Goal: Task Accomplishment & Management: Complete application form

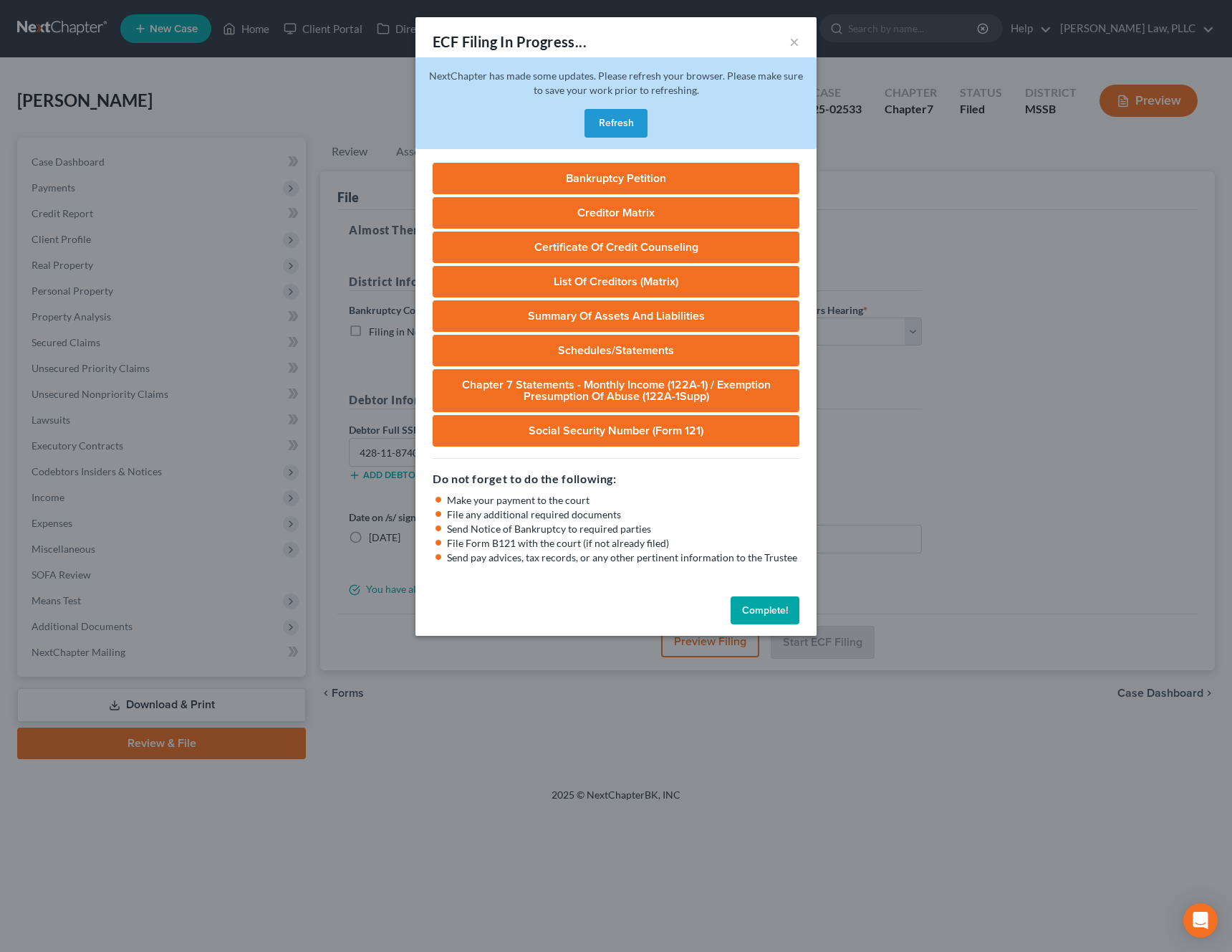
select select "1"
click at [776, 616] on button "Complete!" at bounding box center [765, 610] width 68 height 28
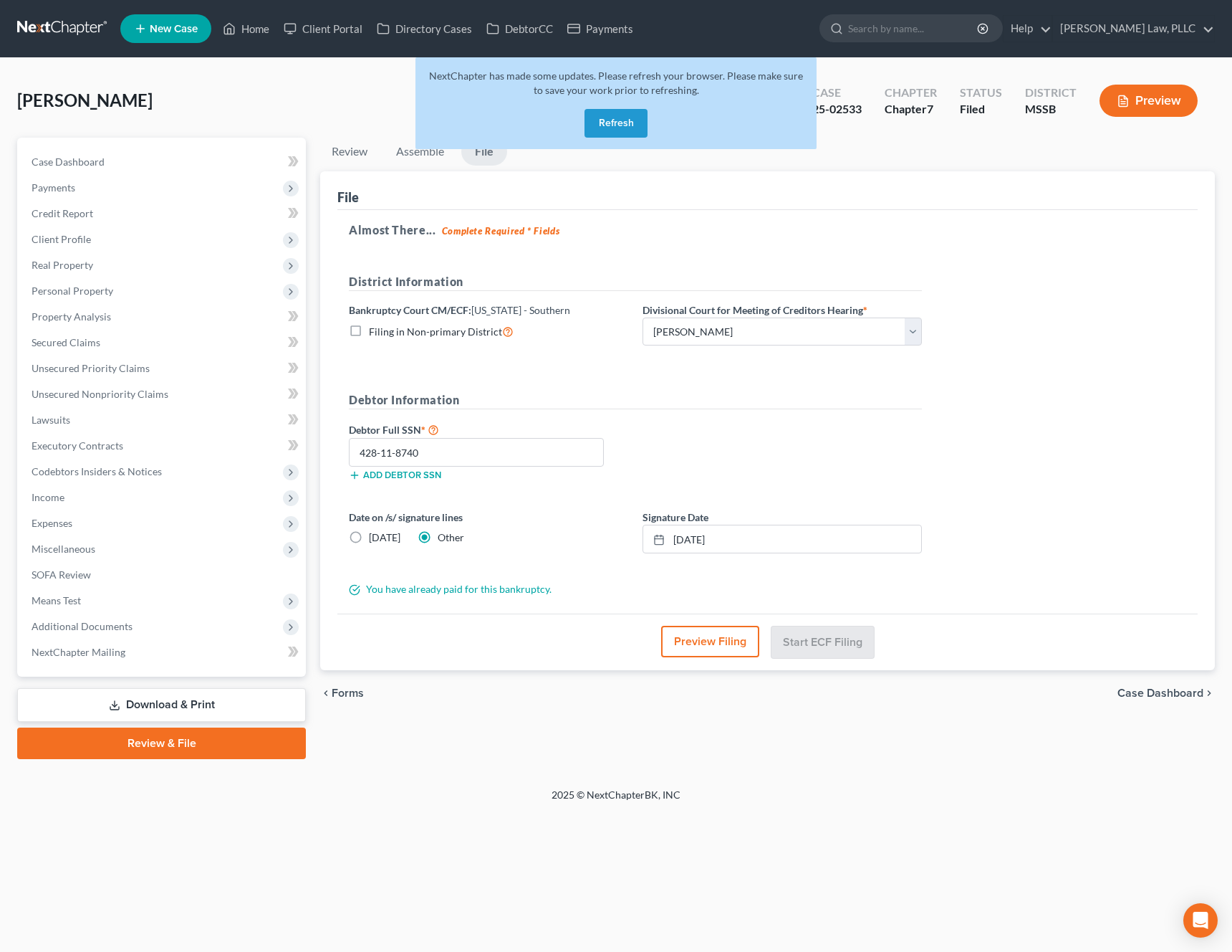
click at [625, 132] on button "Refresh" at bounding box center [616, 123] width 63 height 28
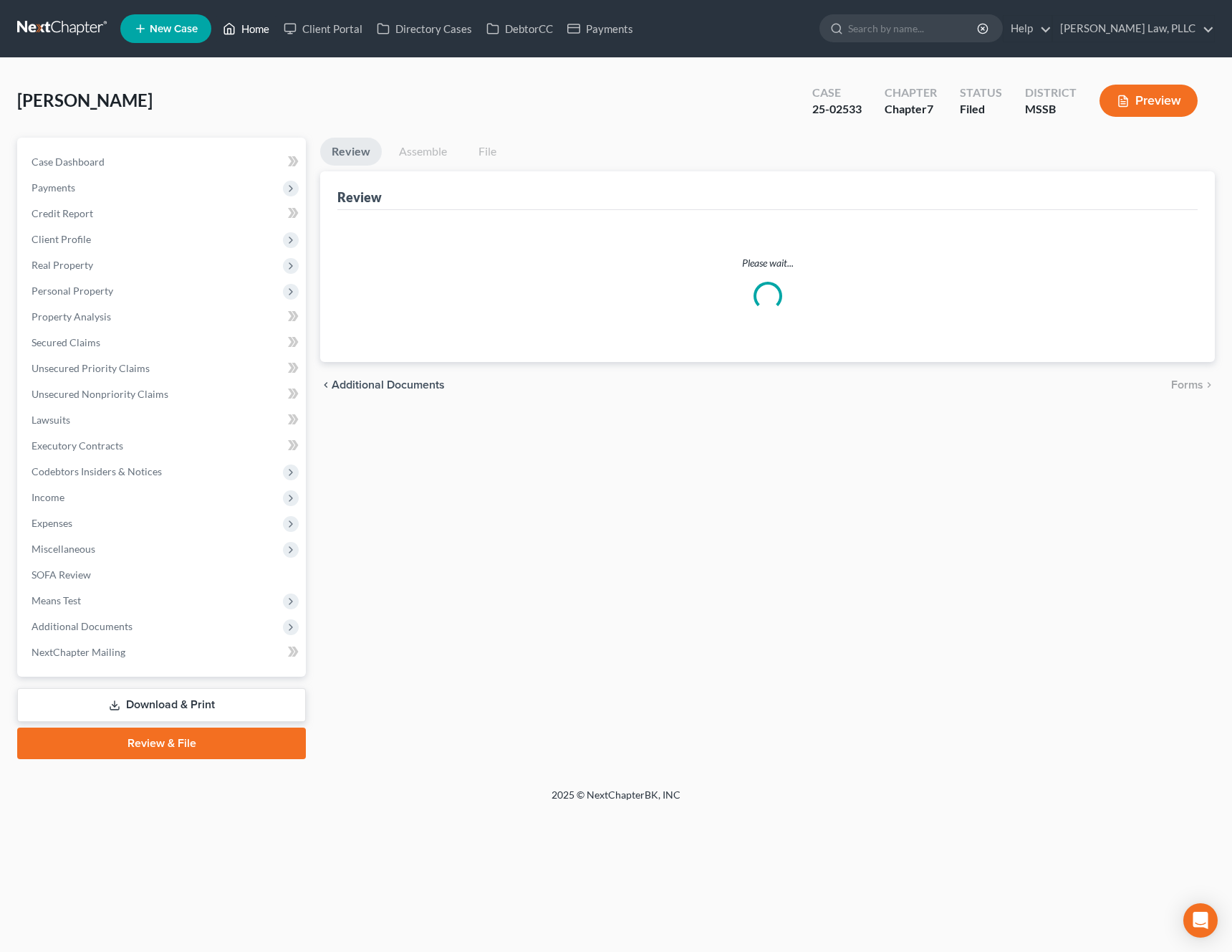
click at [248, 27] on link "Home" at bounding box center [246, 28] width 60 height 26
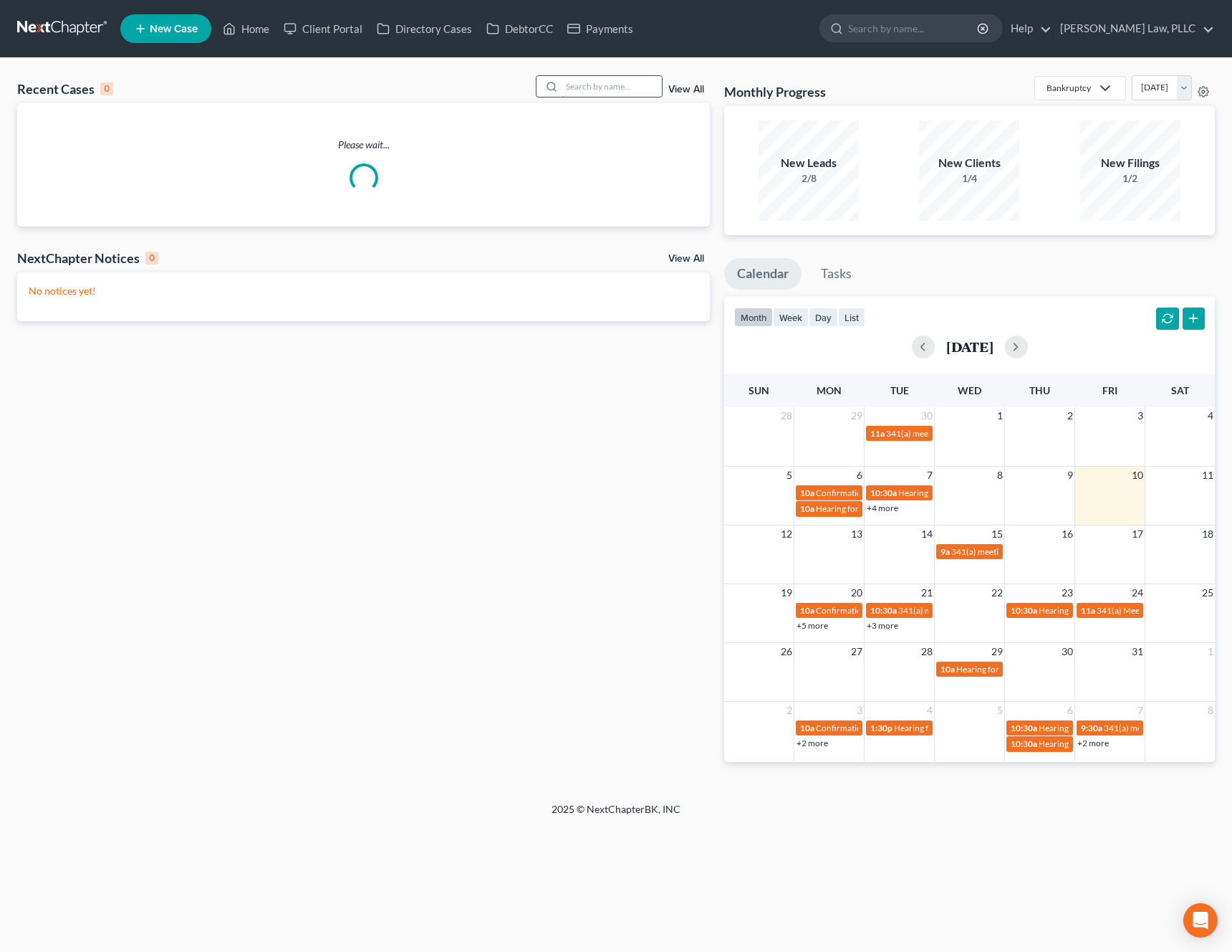
click at [602, 84] on input "search" at bounding box center [611, 85] width 101 height 20
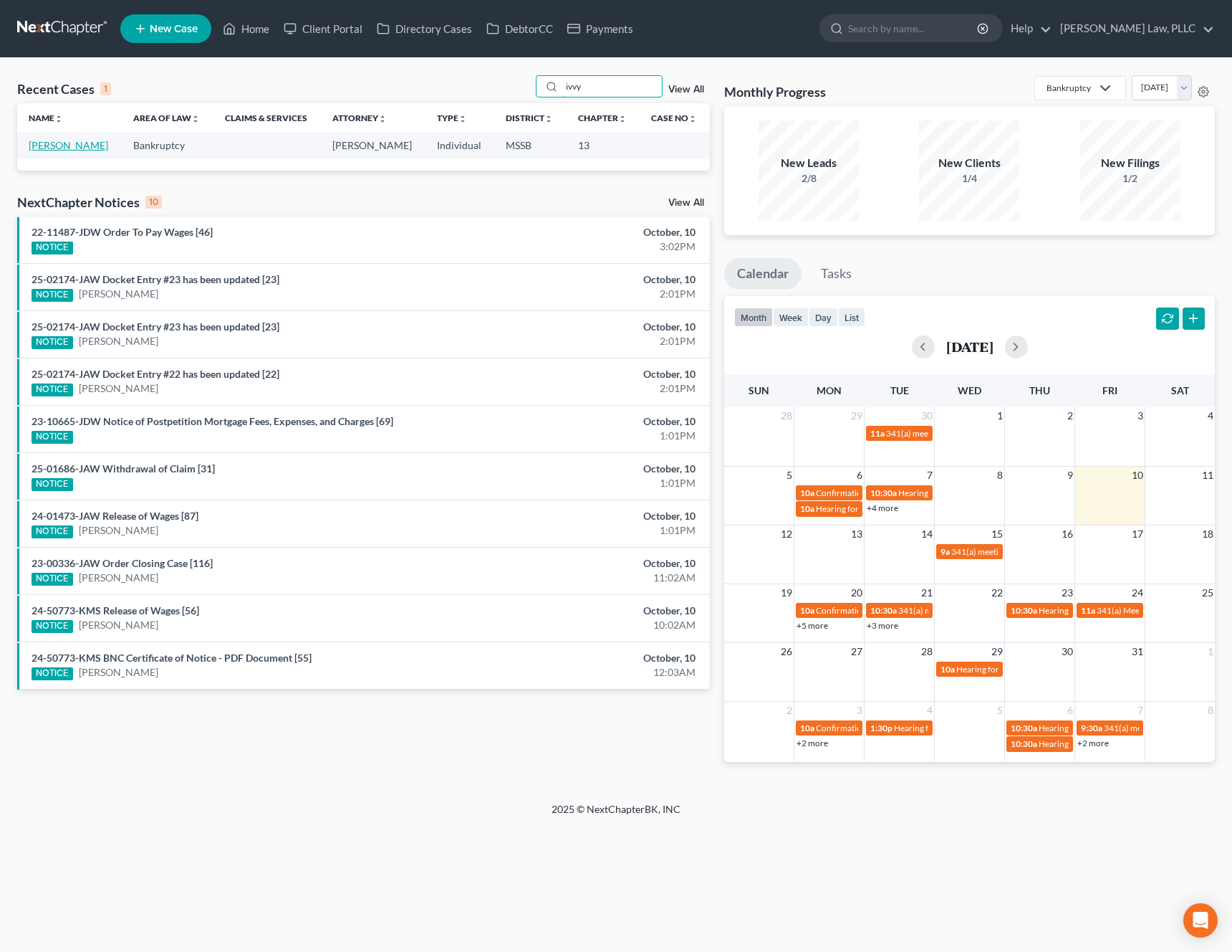
type input "ivvy"
click at [78, 148] on link "[PERSON_NAME]" at bounding box center [68, 145] width 79 height 12
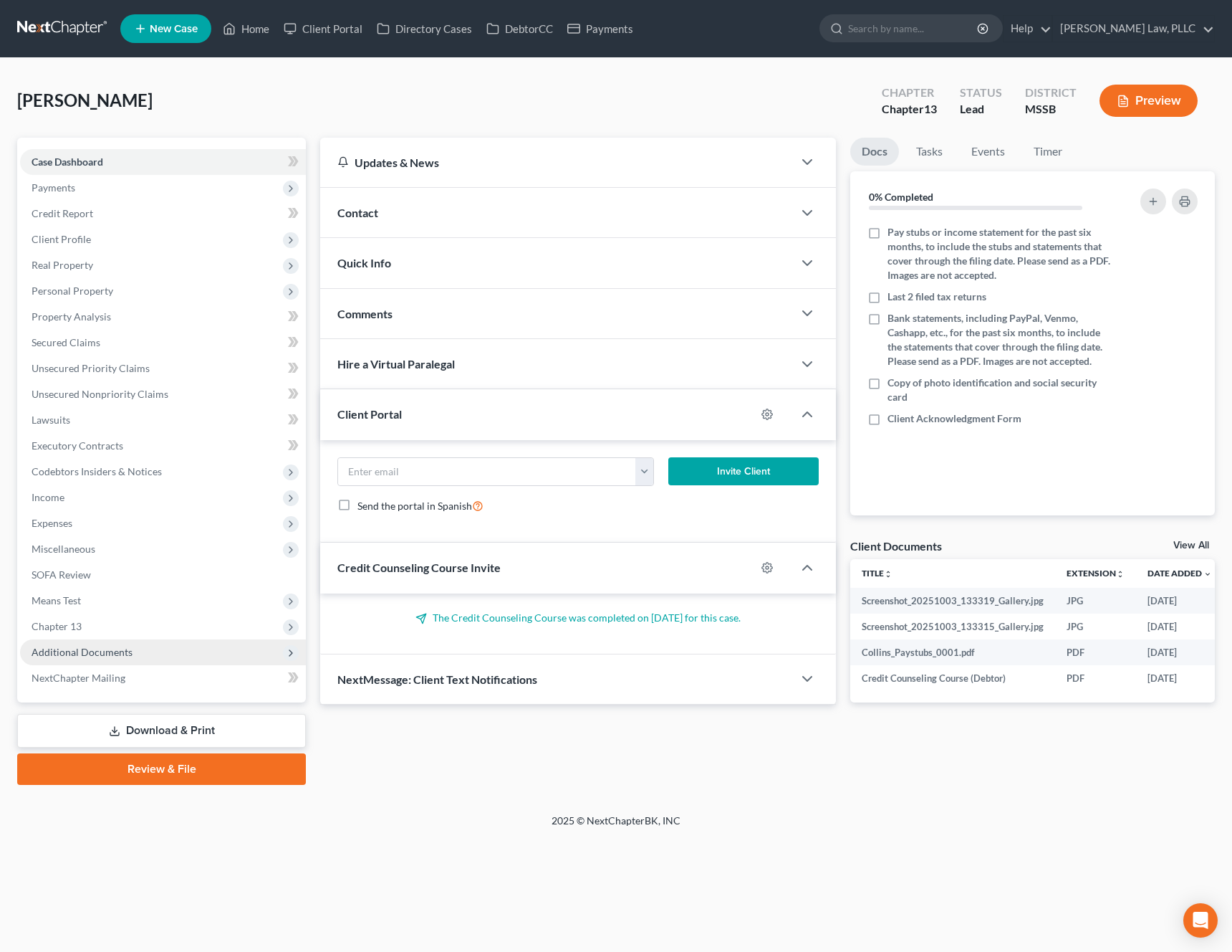
click at [186, 659] on span "Additional Documents" at bounding box center [163, 651] width 286 height 26
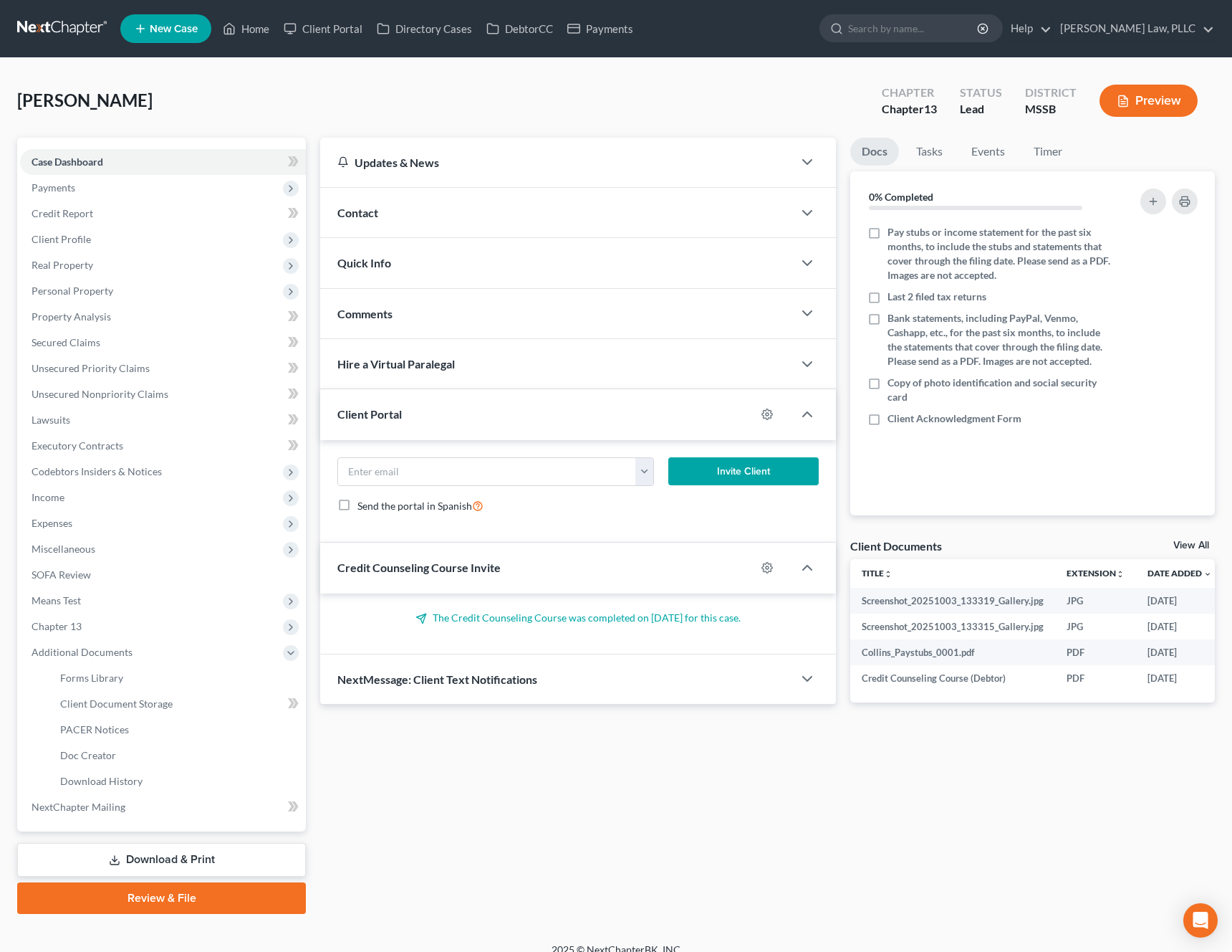
click at [186, 897] on link "Review & File" at bounding box center [161, 897] width 289 height 31
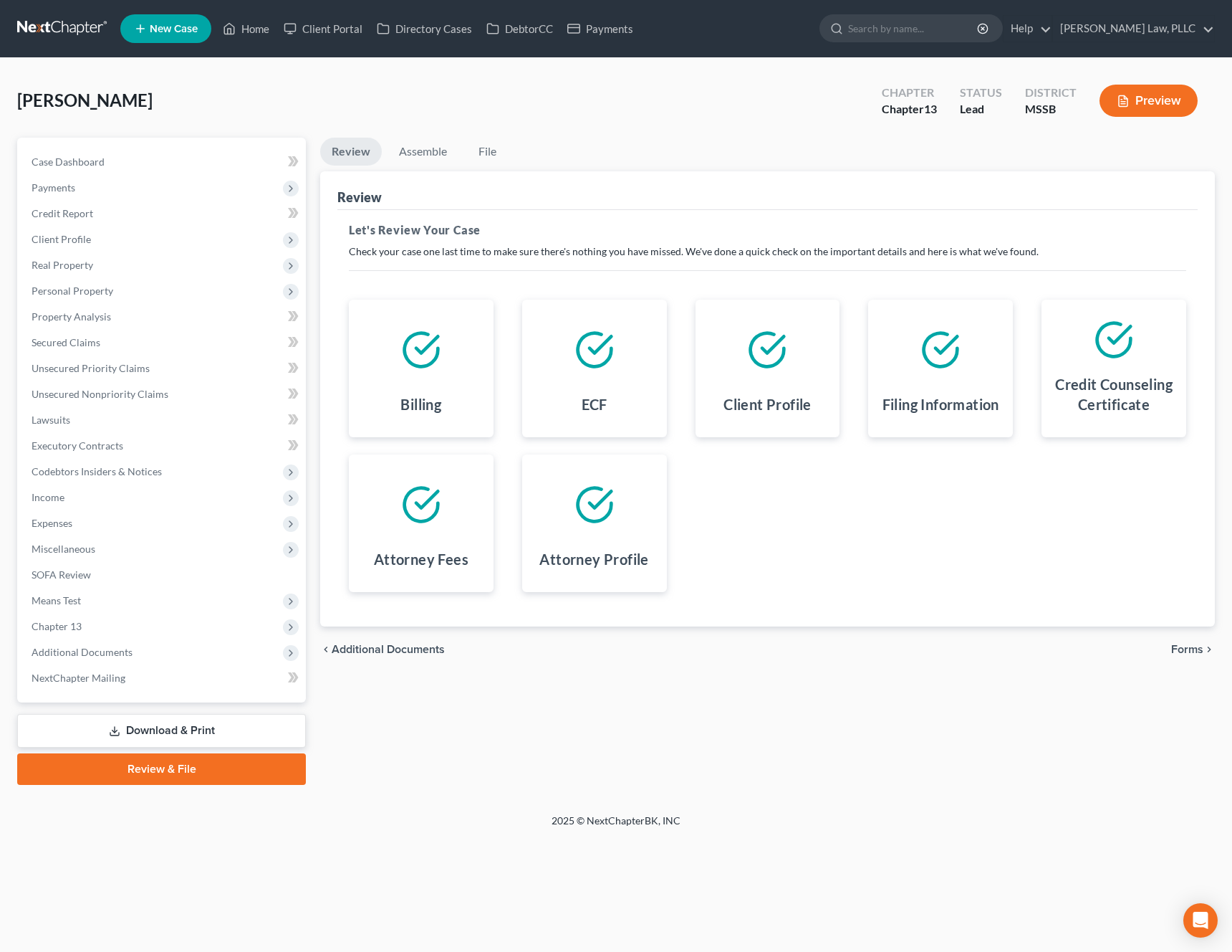
click at [165, 773] on link "Review & File" at bounding box center [161, 769] width 289 height 31
click at [1185, 649] on span "Forms" at bounding box center [1188, 649] width 32 height 12
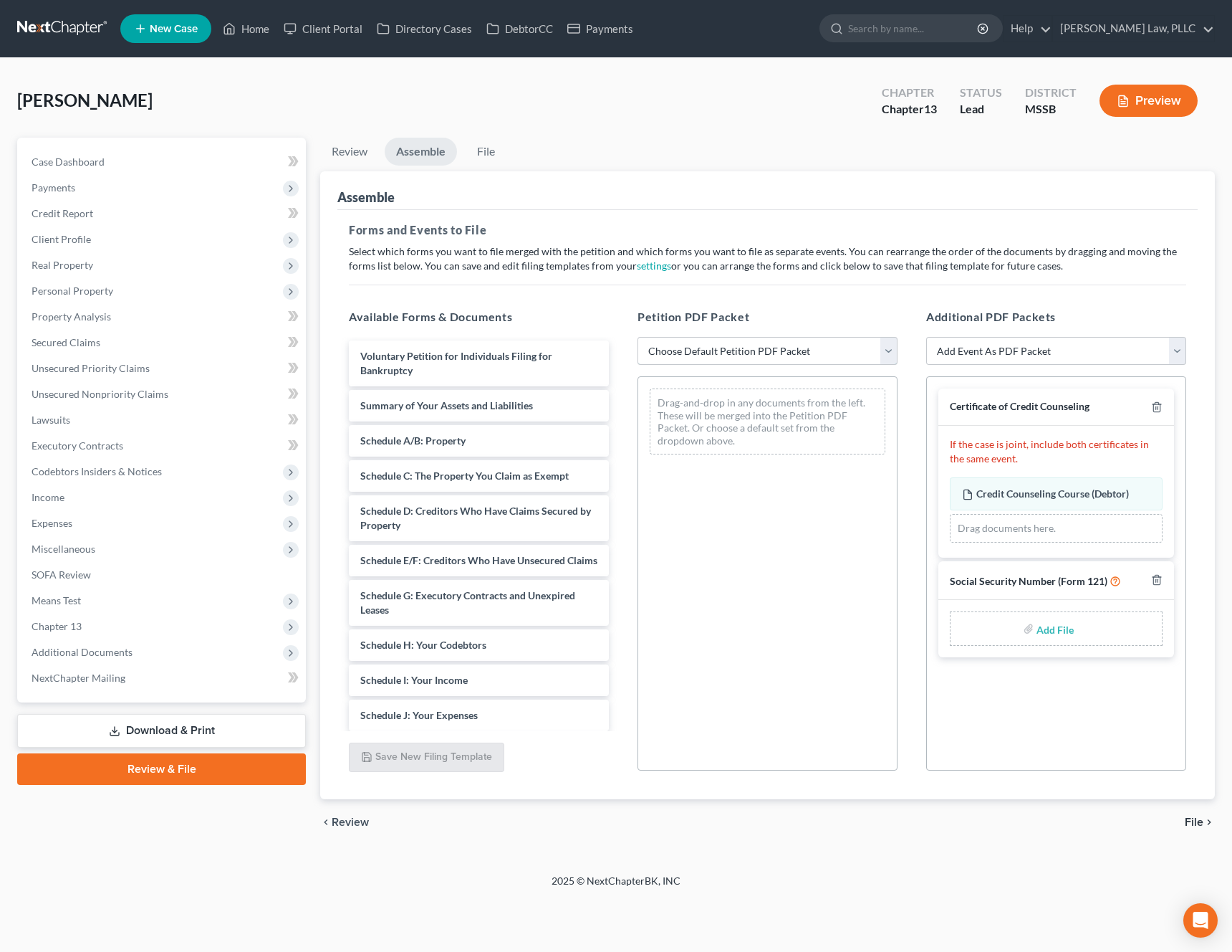
click at [822, 352] on select "Choose Default Petition PDF Packet Emergency Filing (Voluntary Petition and Cre…" at bounding box center [768, 351] width 260 height 28
click at [638, 337] on select "Choose Default Petition PDF Packet Emergency Filing (Voluntary Petition and Cre…" at bounding box center [768, 351] width 260 height 28
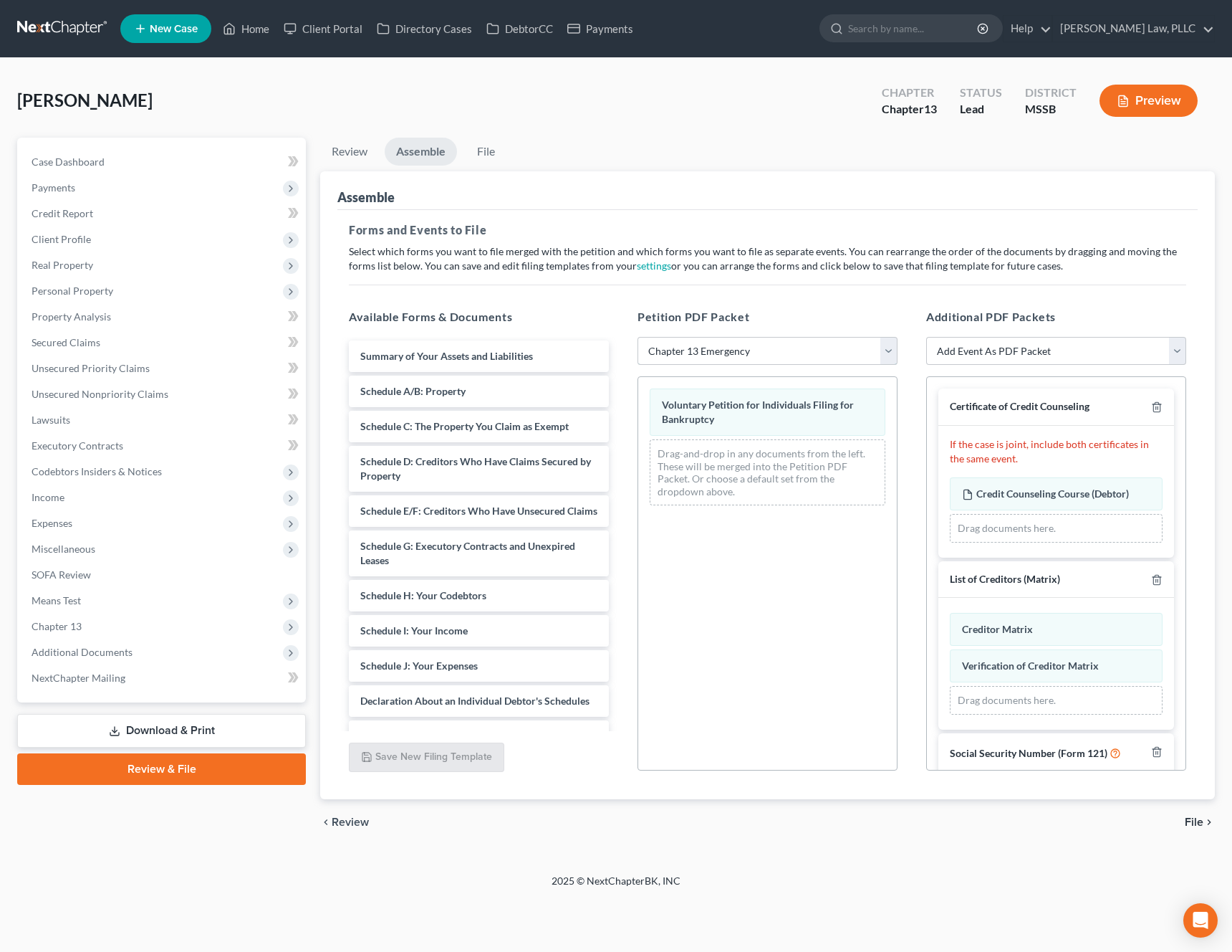
click at [833, 354] on select "Choose Default Petition PDF Packet Emergency Filing (Voluntary Petition and Cre…" at bounding box center [768, 351] width 260 height 28
select select "1"
click at [638, 337] on select "Choose Default Petition PDF Packet Emergency Filing (Voluntary Petition and Cre…" at bounding box center [768, 351] width 260 height 28
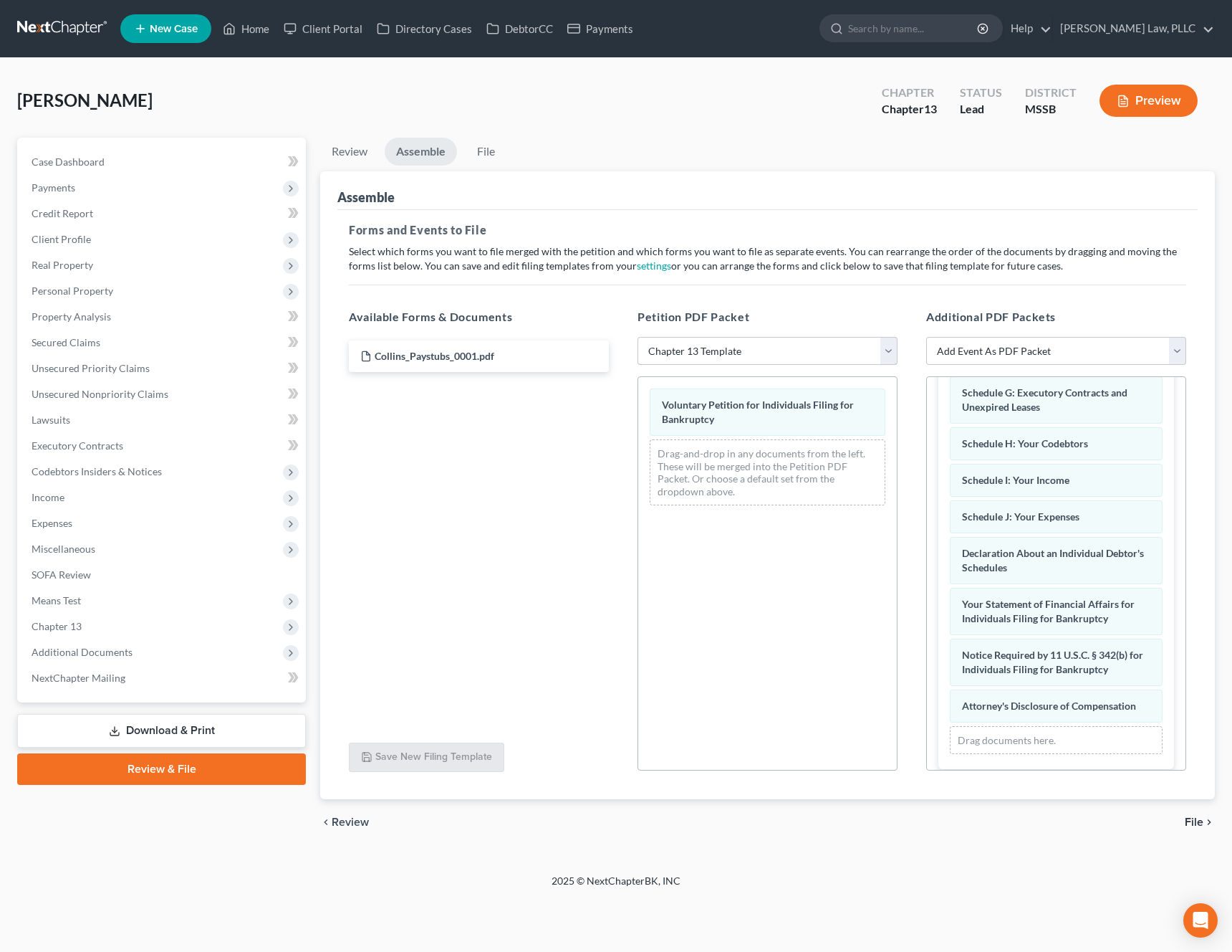
scroll to position [1171, 0]
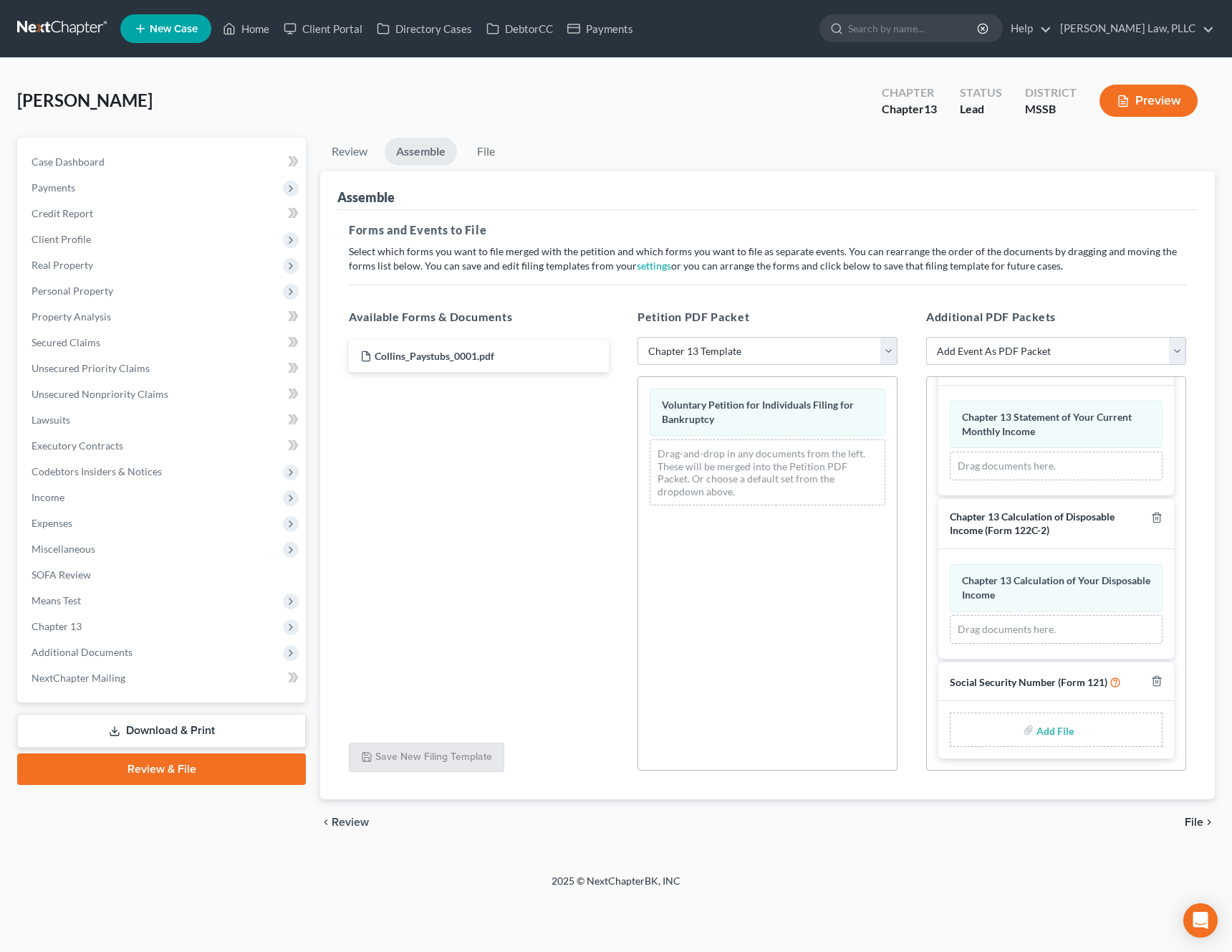
click at [1048, 731] on input "file" at bounding box center [1053, 729] width 35 height 26
type input "C:\fakepath\2e025844-6db1-41c3-85a4-75f7ef4f6bb9.pdf"
click at [1193, 823] on span "File" at bounding box center [1194, 821] width 19 height 12
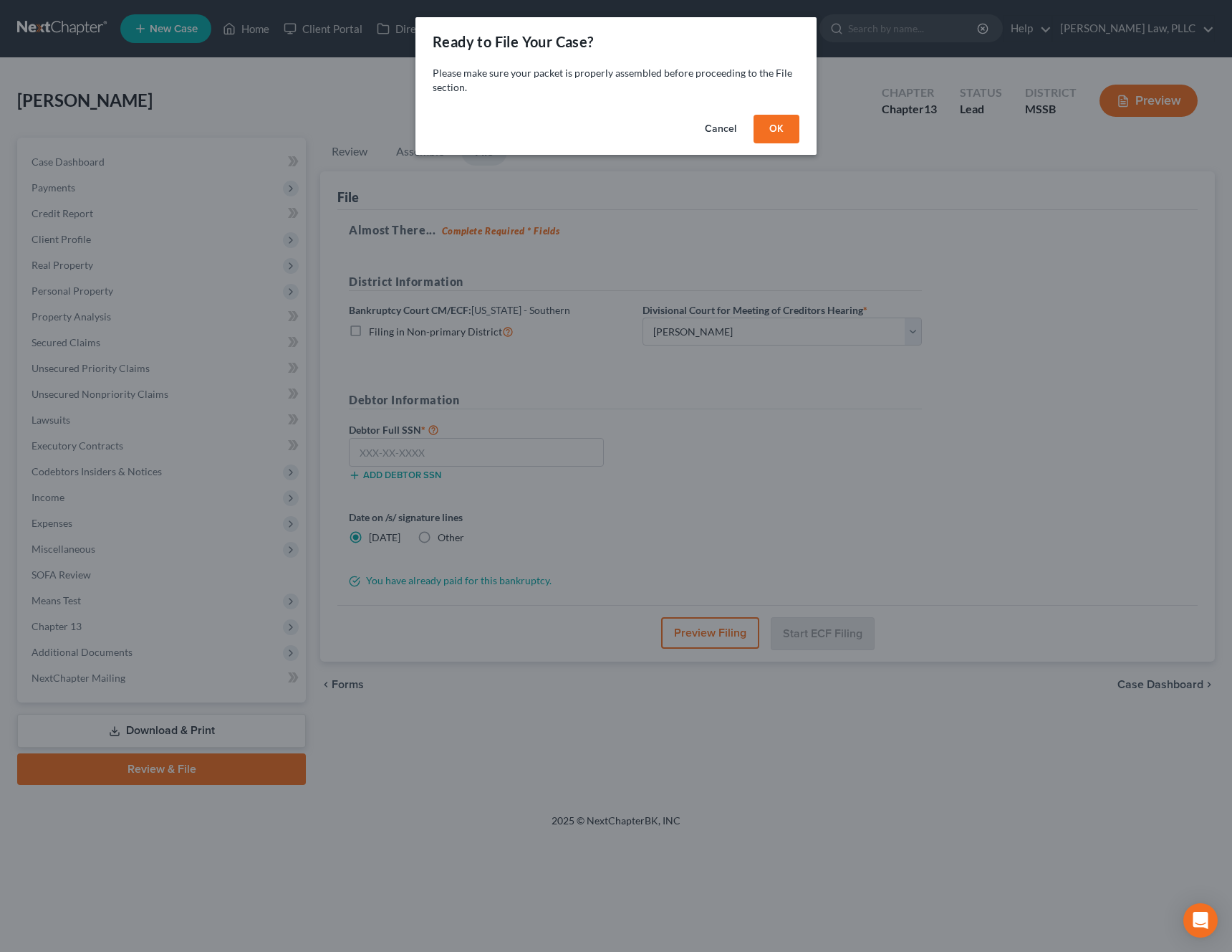
click at [775, 140] on button "OK" at bounding box center [777, 129] width 46 height 28
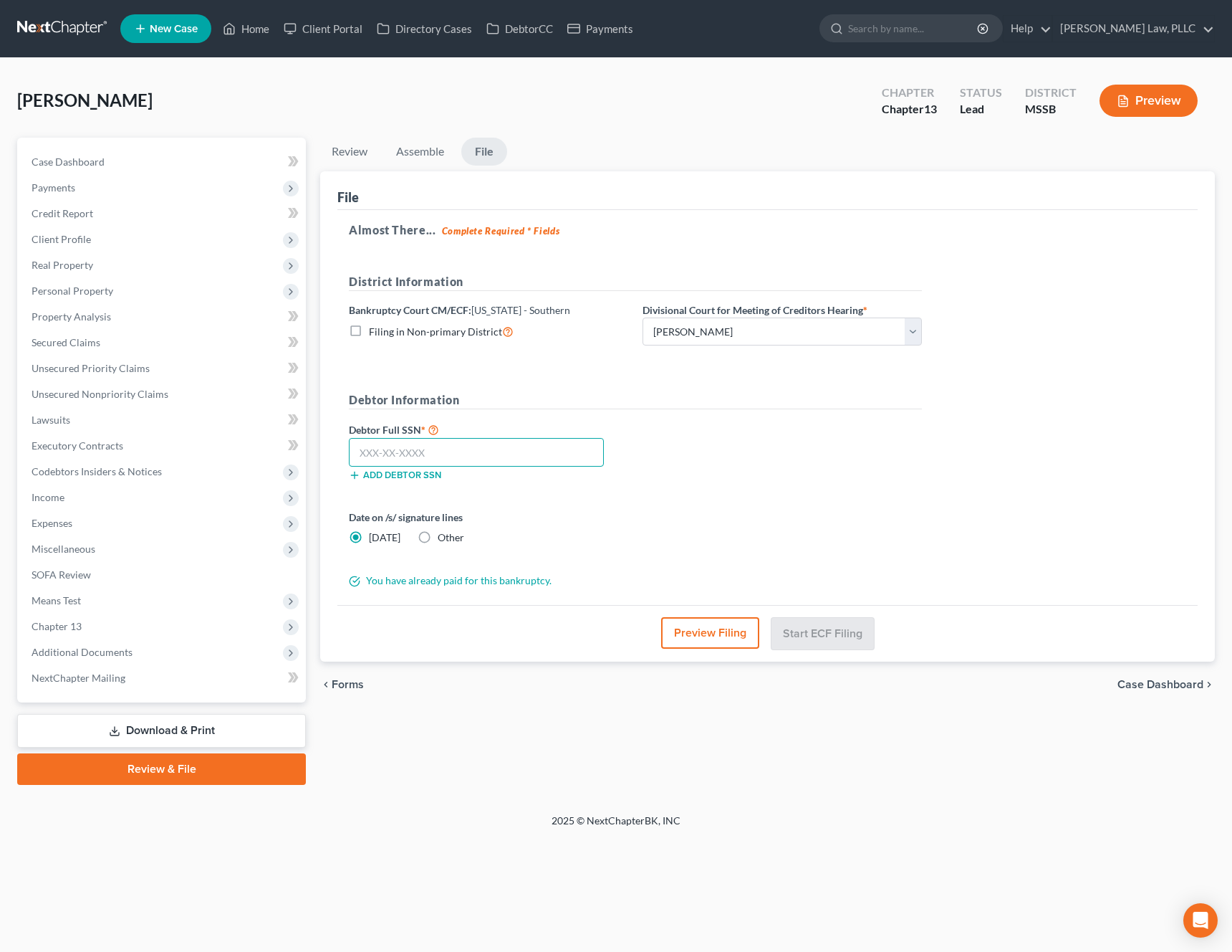
click at [502, 451] on input "text" at bounding box center [476, 452] width 255 height 28
paste input "427-81-0147"
type input "427-81-0147"
click at [438, 532] on label "Other" at bounding box center [451, 537] width 27 height 14
click at [444, 532] on input "Other" at bounding box center [448, 535] width 9 height 9
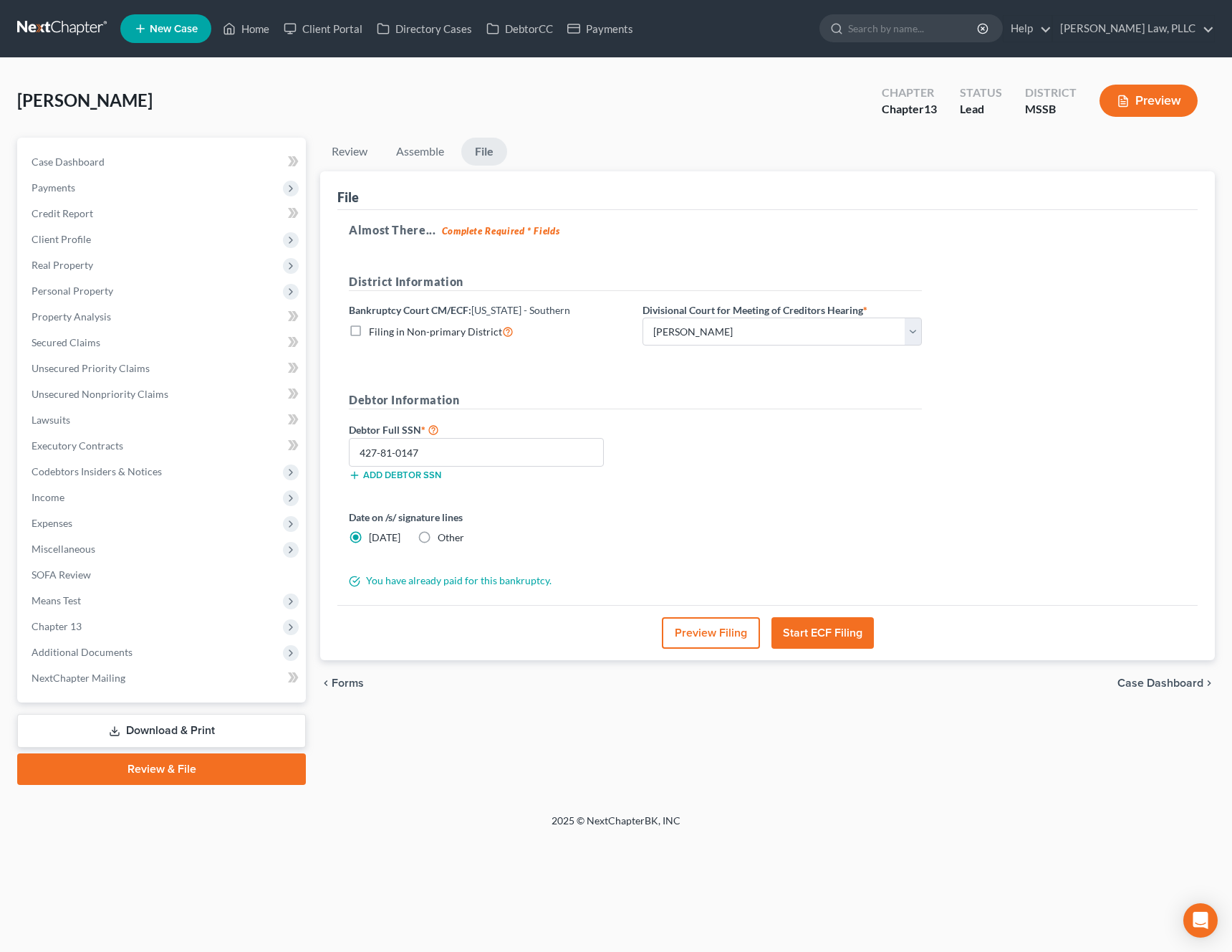
radio input "true"
radio input "false"
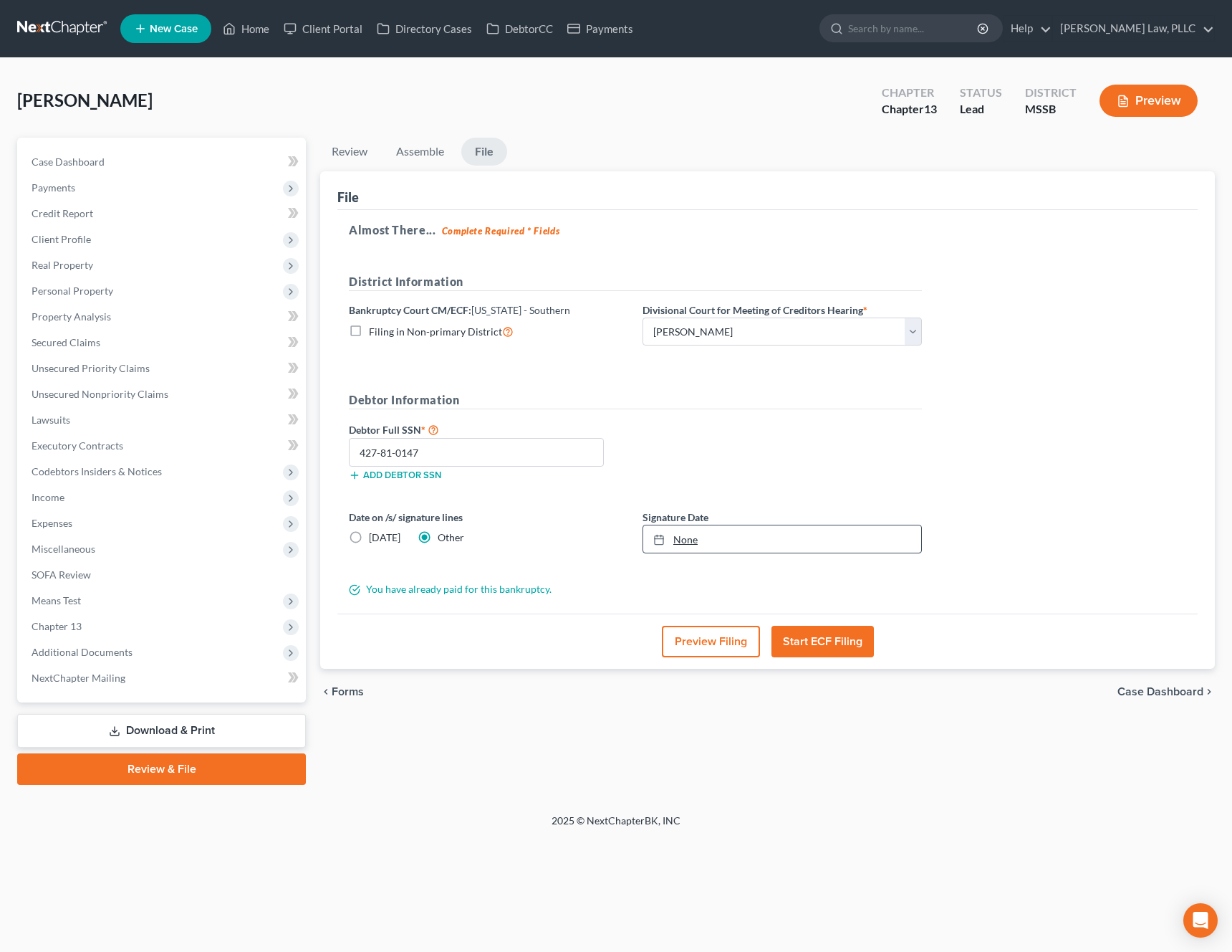
type input "[DATE]"
click at [681, 537] on link "[DATE]" at bounding box center [782, 538] width 278 height 28
click at [787, 452] on div "Debtor Full SSN * 427-81-0147 Add debtor SSN" at bounding box center [635, 456] width 587 height 72
click at [146, 238] on span "Client Profile" at bounding box center [163, 239] width 286 height 26
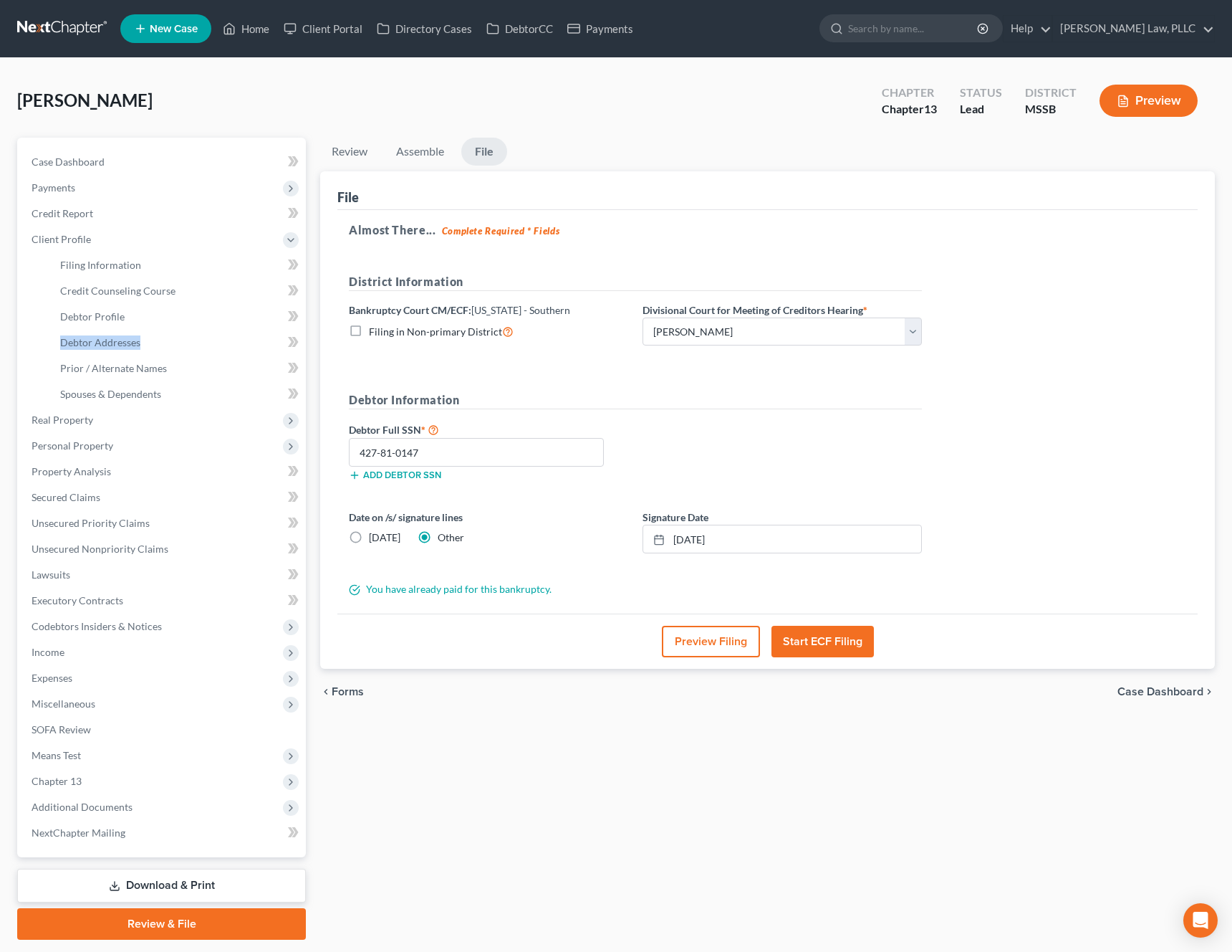
click at [809, 651] on button "Start ECF Filing" at bounding box center [822, 641] width 102 height 31
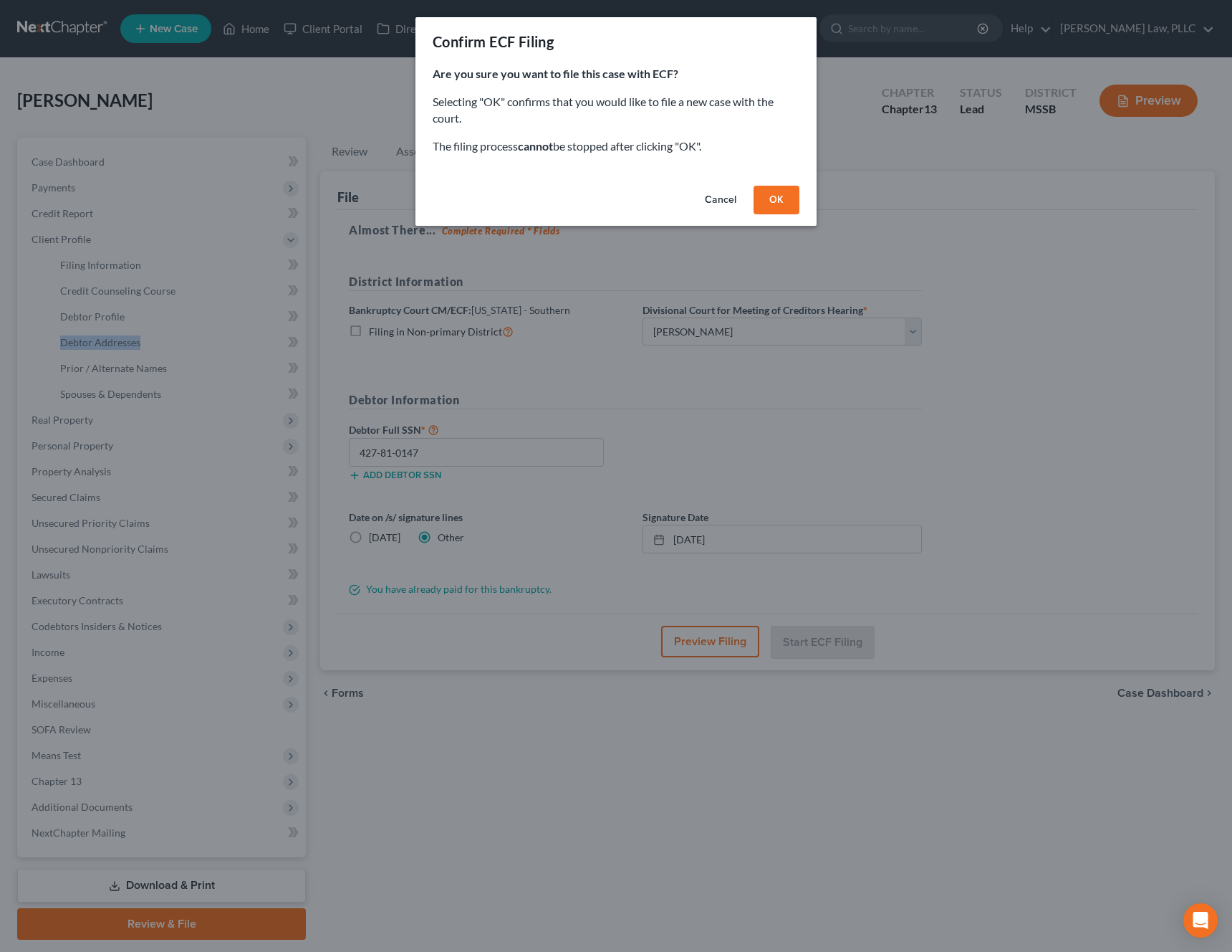
click at [764, 198] on button "OK" at bounding box center [777, 200] width 46 height 28
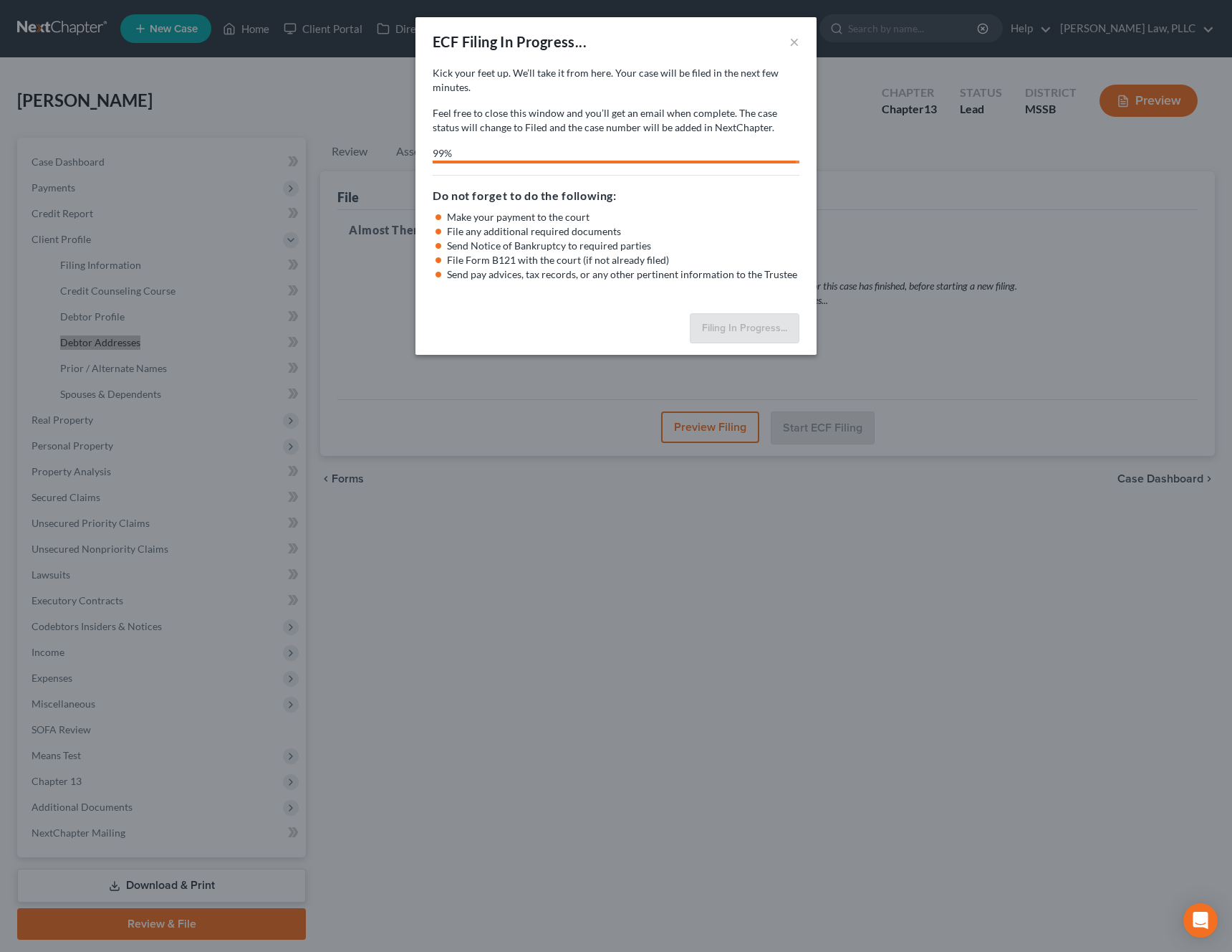
select select "1"
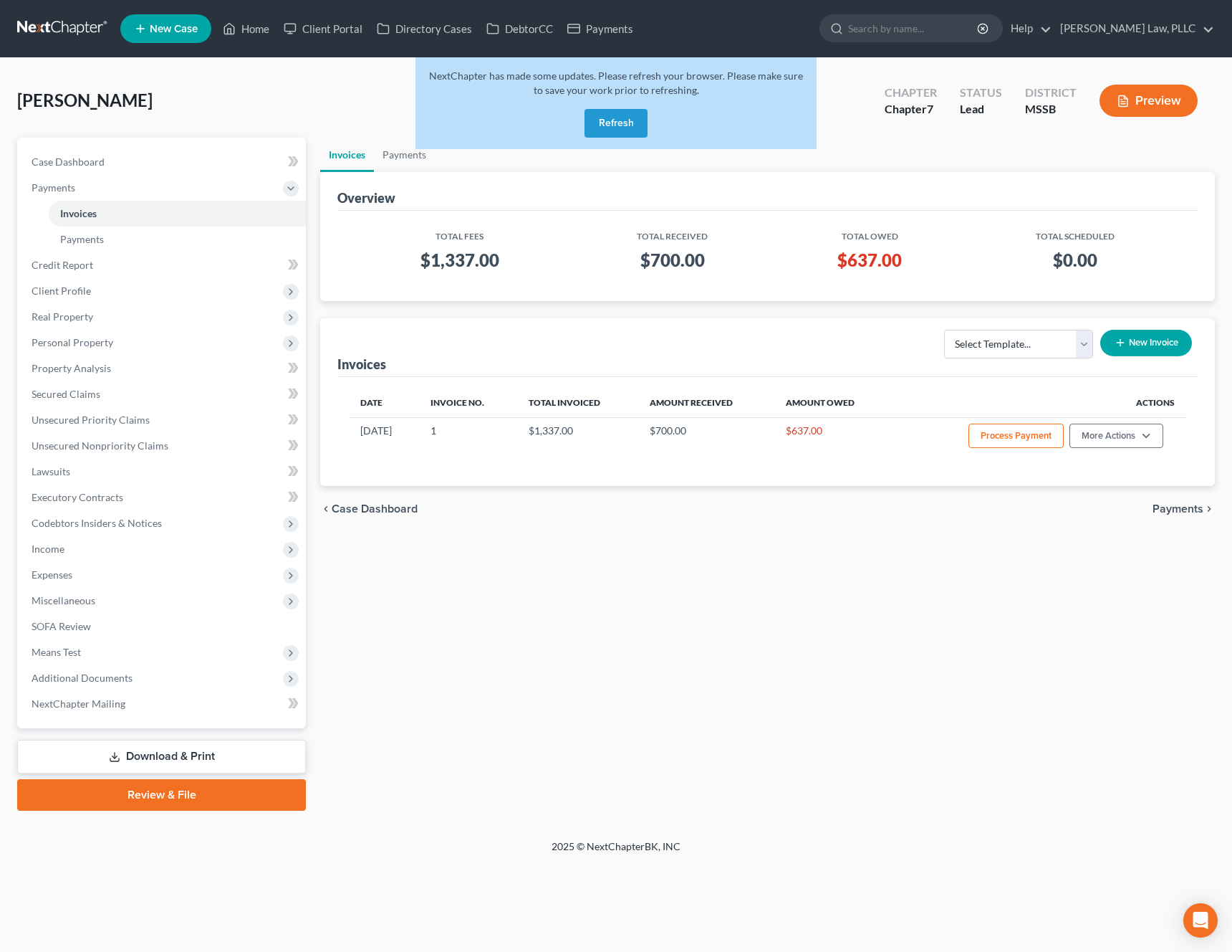
click at [623, 128] on button "Refresh" at bounding box center [616, 123] width 63 height 28
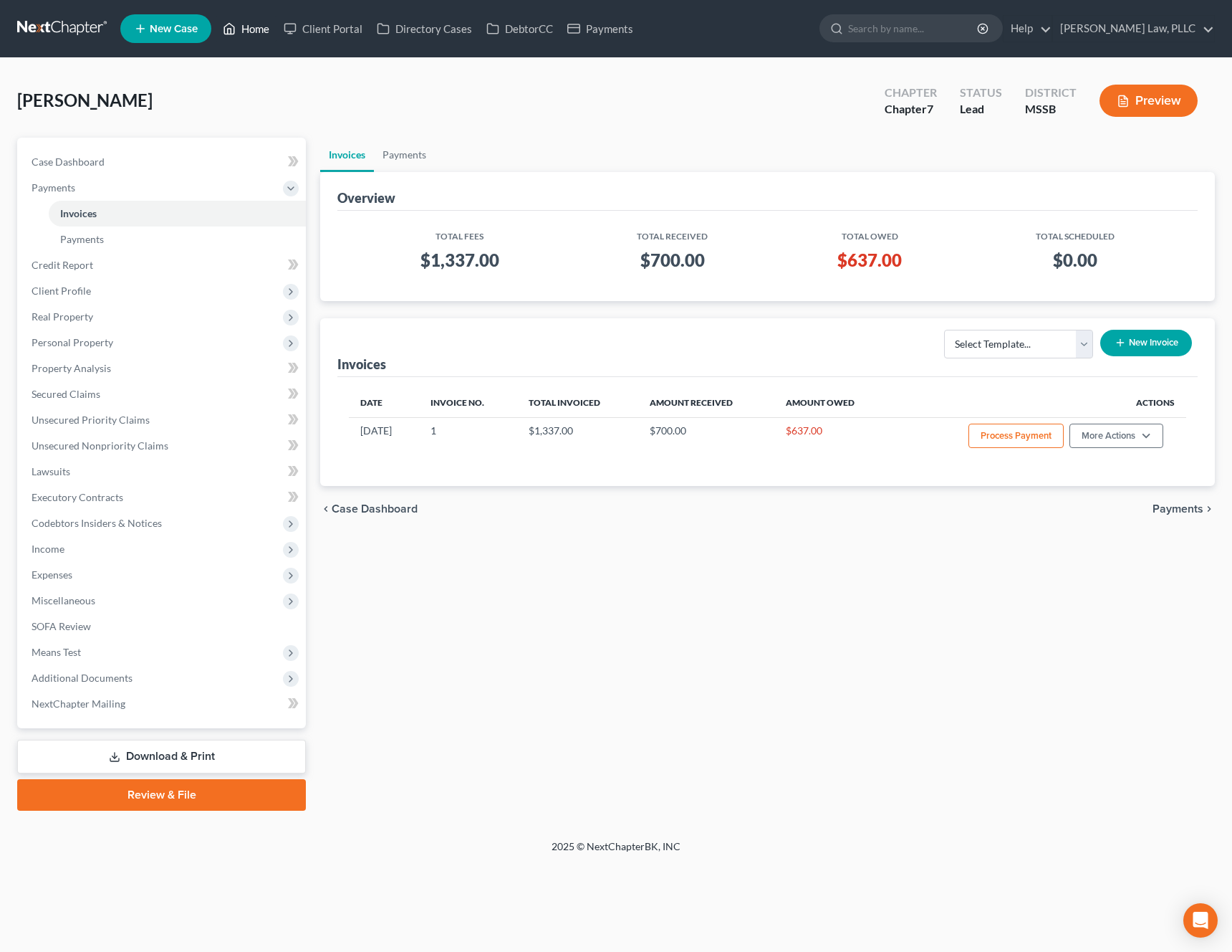
click at [254, 31] on link "Home" at bounding box center [246, 28] width 60 height 26
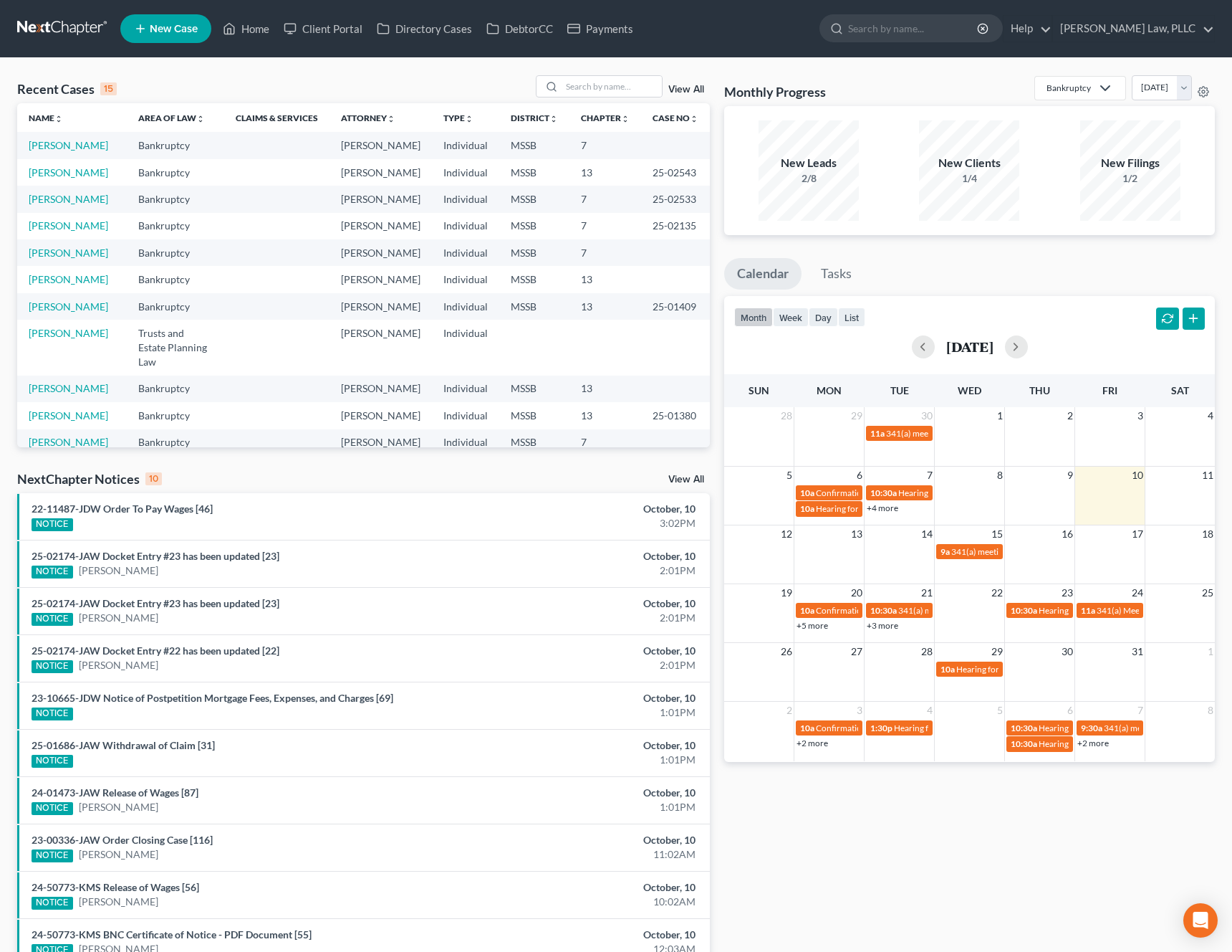
click at [186, 44] on li "New Case" at bounding box center [167, 28] width 95 height 33
click at [177, 34] on span "New Case" at bounding box center [173, 29] width 48 height 11
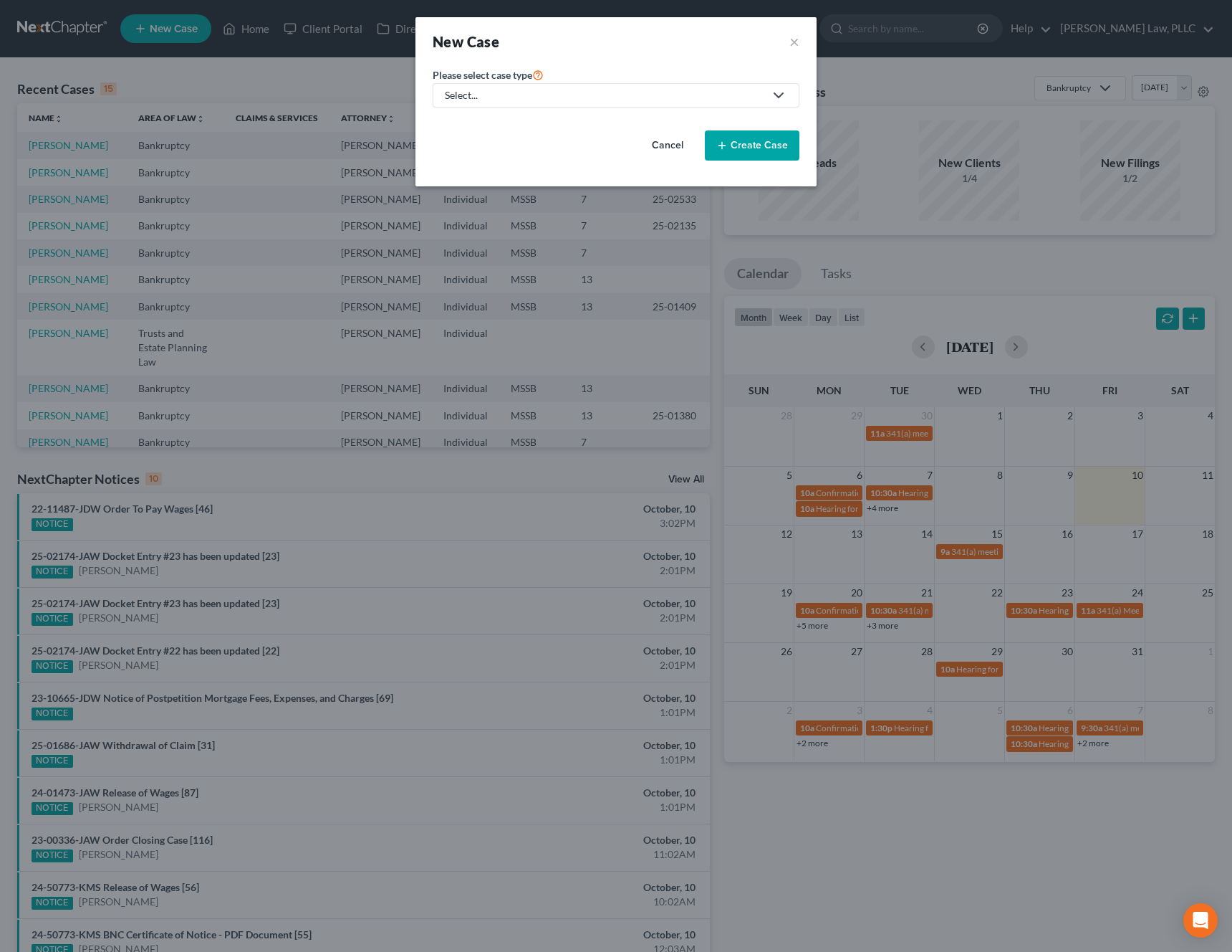
click at [544, 99] on div "Select..." at bounding box center [604, 95] width 319 height 14
click at [507, 127] on div "Bankruptcy" at bounding box center [520, 124] width 149 height 14
select select "44"
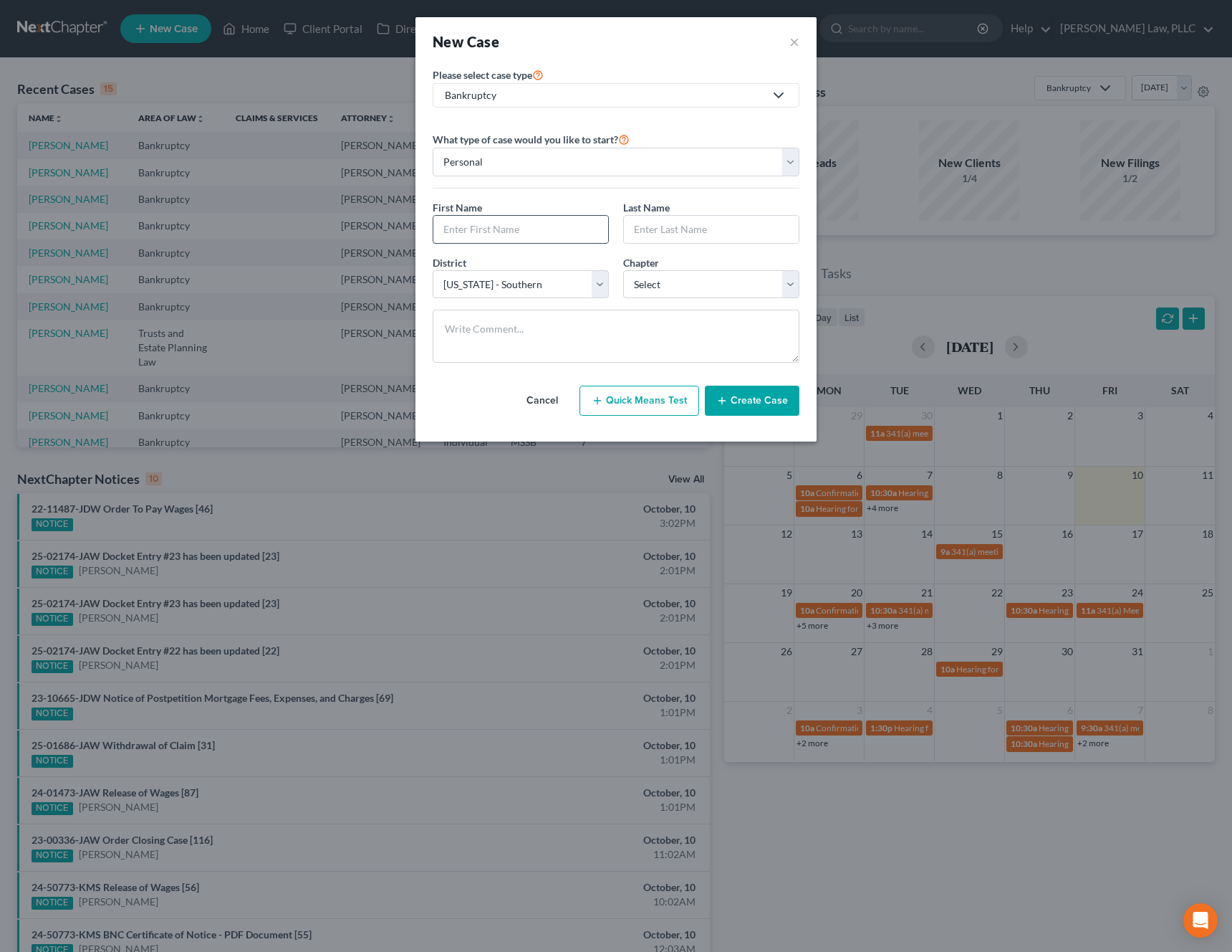
click at [512, 234] on input "text" at bounding box center [520, 229] width 175 height 28
type input "[DEMOGRAPHIC_DATA]"
click at [670, 233] on input "text" at bounding box center [712, 229] width 175 height 28
type input "[PERSON_NAME]"
click at [690, 279] on select "Select 7 11 12 13" at bounding box center [712, 285] width 176 height 28
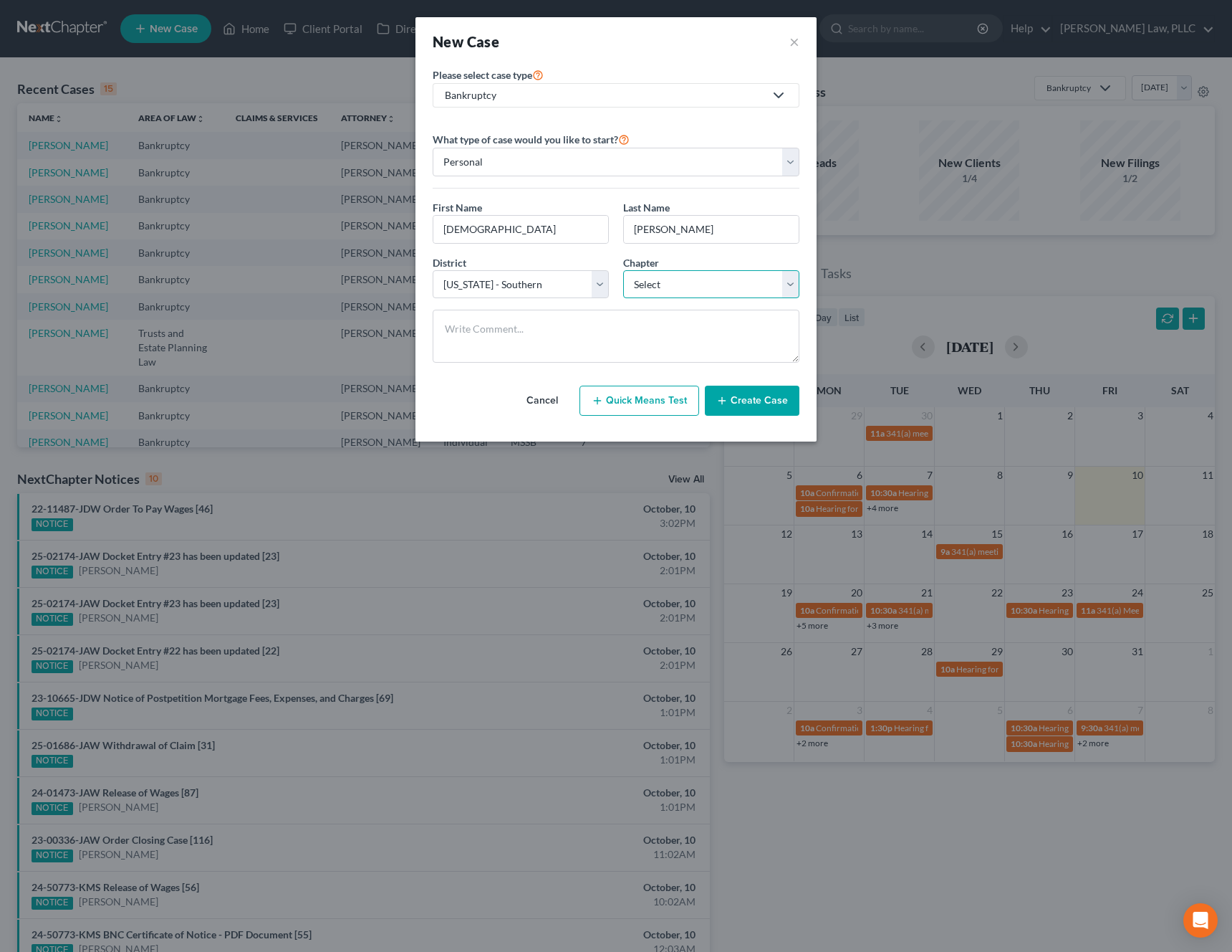
select select "0"
click at [624, 270] on select "Select 7 11 12 13" at bounding box center [712, 285] width 176 height 28
click at [694, 260] on div "Chapter * Select 7 11 12 13" at bounding box center [712, 277] width 190 height 44
click at [752, 408] on button "Create Case" at bounding box center [753, 400] width 94 height 30
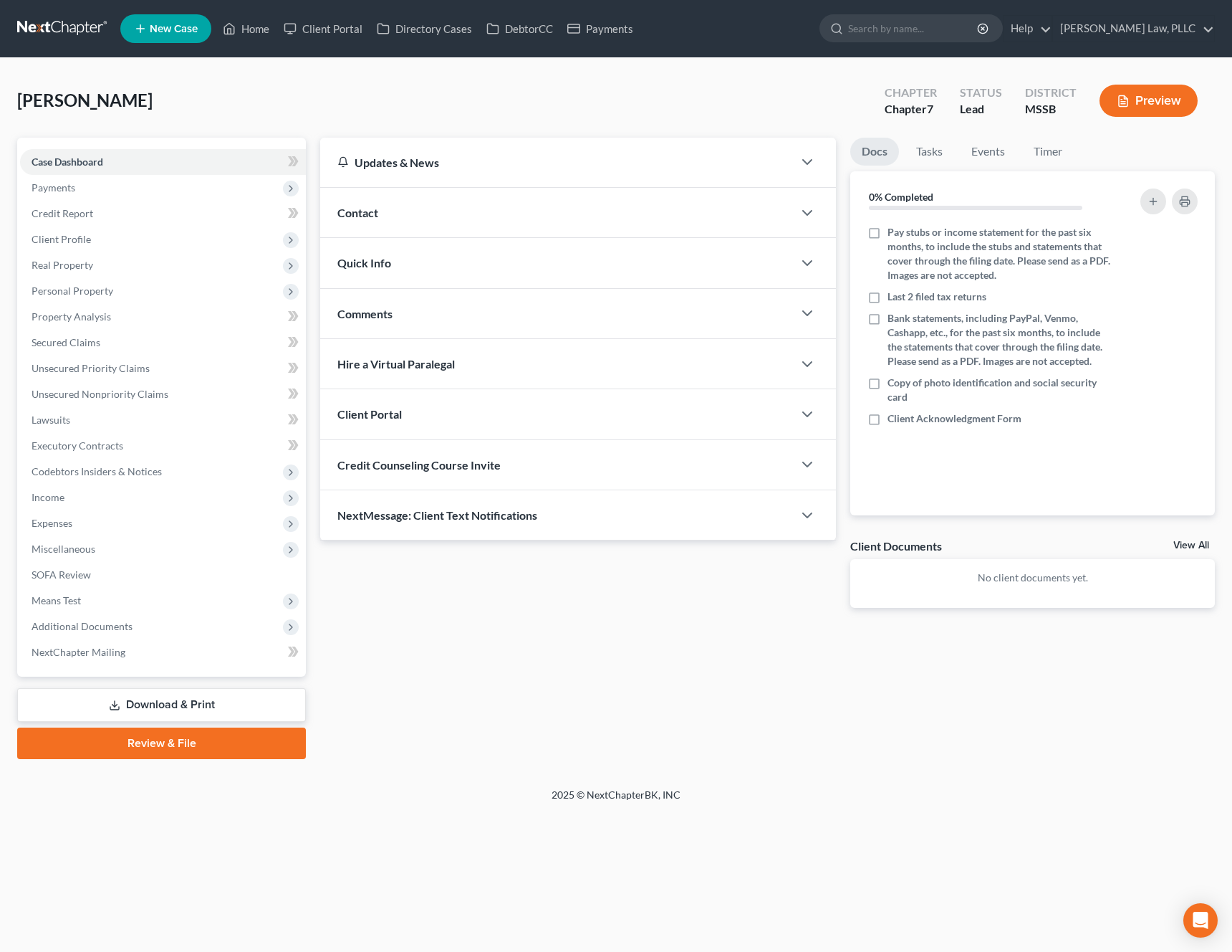
click at [478, 413] on div "Client Portal" at bounding box center [557, 414] width 473 height 50
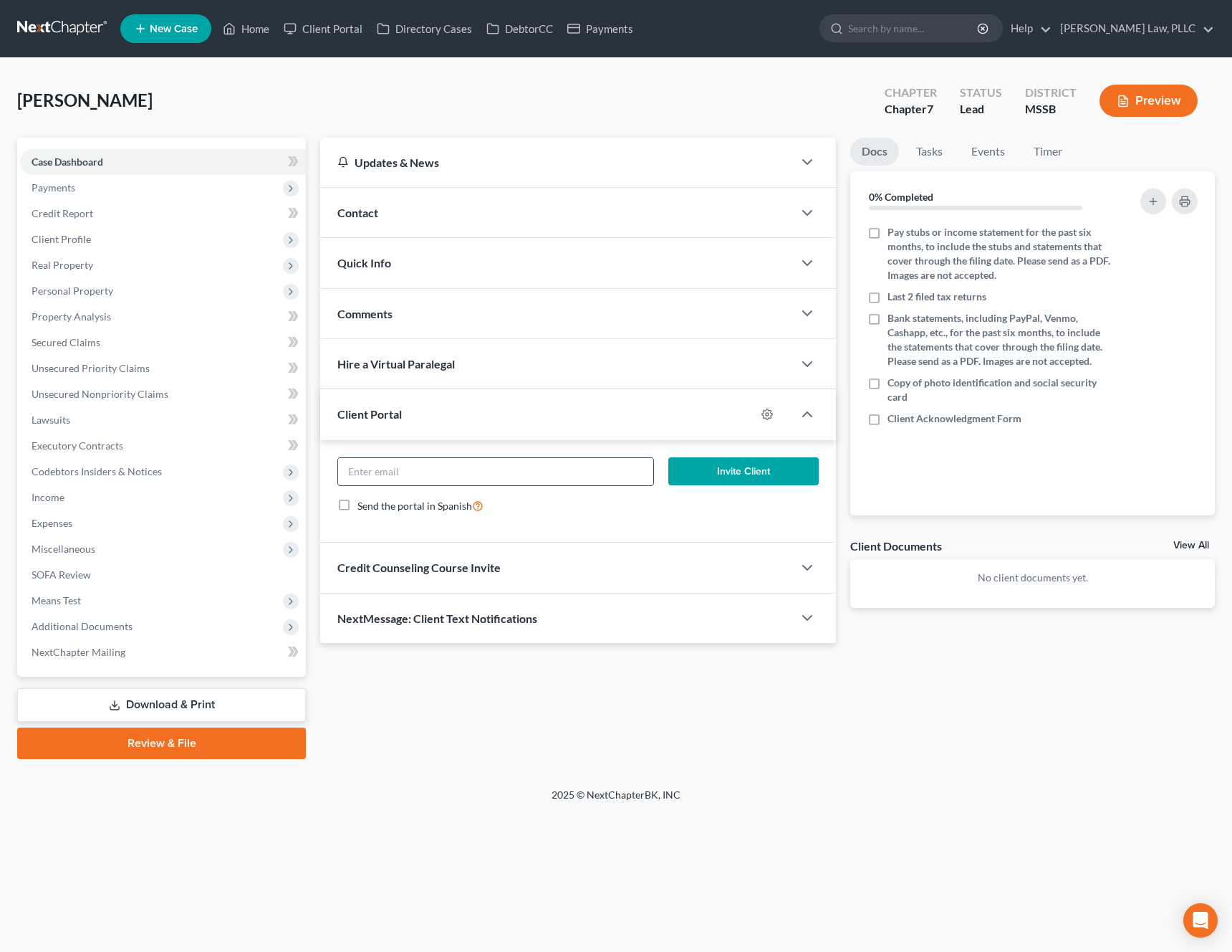
click at [425, 463] on input "email" at bounding box center [495, 472] width 315 height 28
paste input "[EMAIL_ADDRESS][DOMAIN_NAME]"
type input "[EMAIL_ADDRESS][DOMAIN_NAME]"
click at [739, 474] on button "Invite Client" at bounding box center [744, 472] width 151 height 28
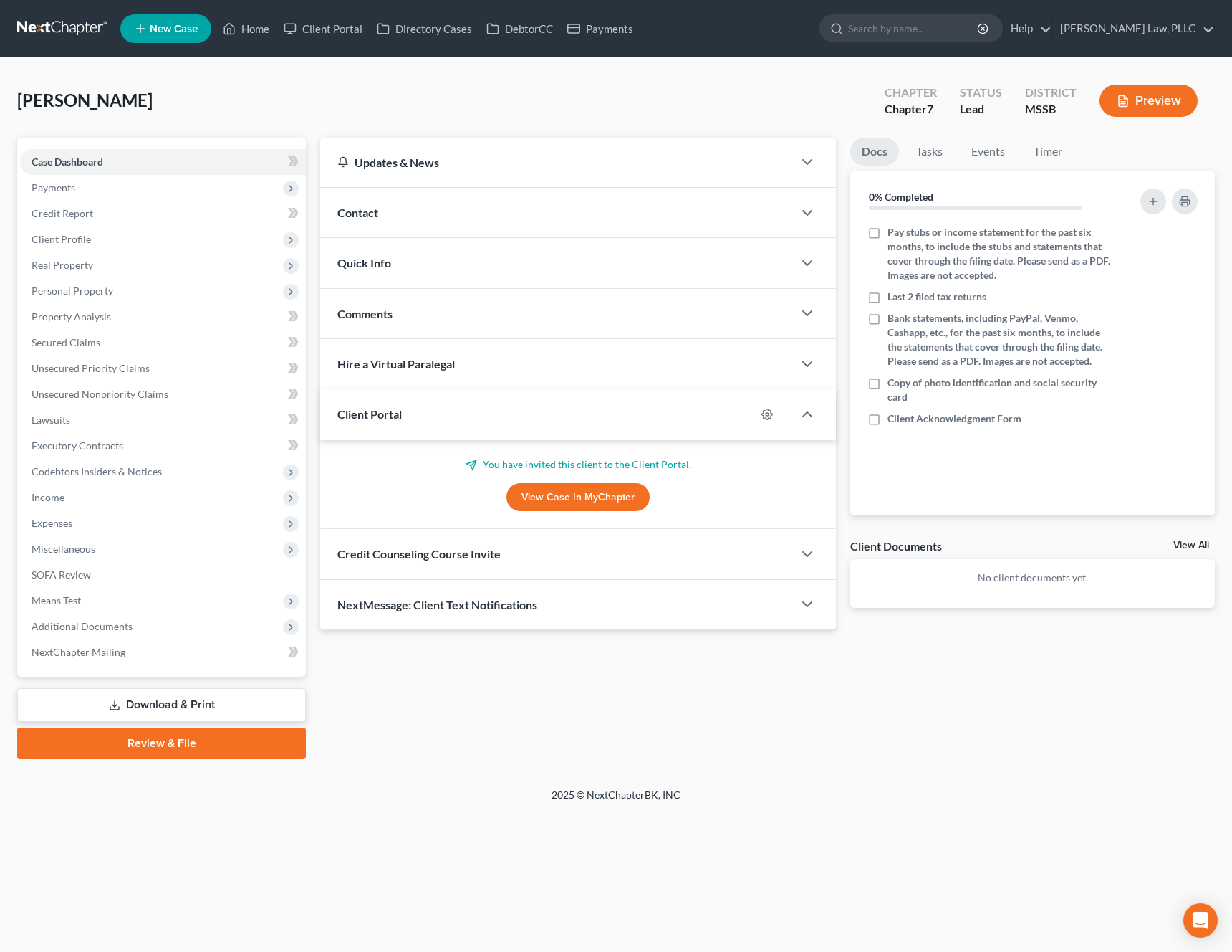
click at [461, 562] on div "Credit Counseling Course Invite" at bounding box center [557, 553] width 473 height 50
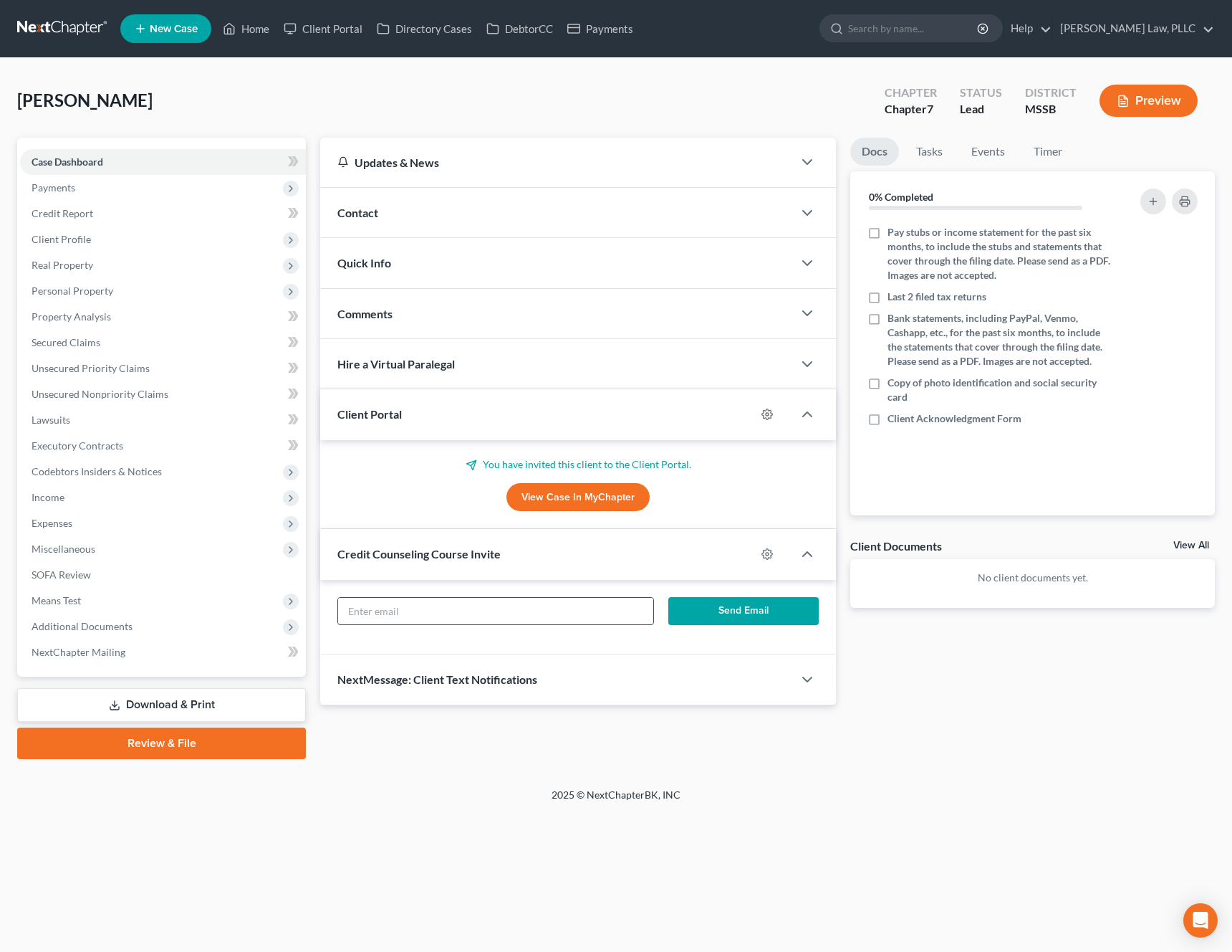
click at [399, 620] on input "text" at bounding box center [495, 611] width 315 height 28
paste input "[EMAIL_ADDRESS][DOMAIN_NAME]"
type input "[EMAIL_ADDRESS][DOMAIN_NAME]"
click at [687, 726] on div "Updates & News × [US_STATE][GEOGRAPHIC_DATA] Notes: Take a look at NextChapter'…" at bounding box center [768, 448] width 909 height 621
click at [733, 599] on button "Send Email" at bounding box center [744, 611] width 151 height 28
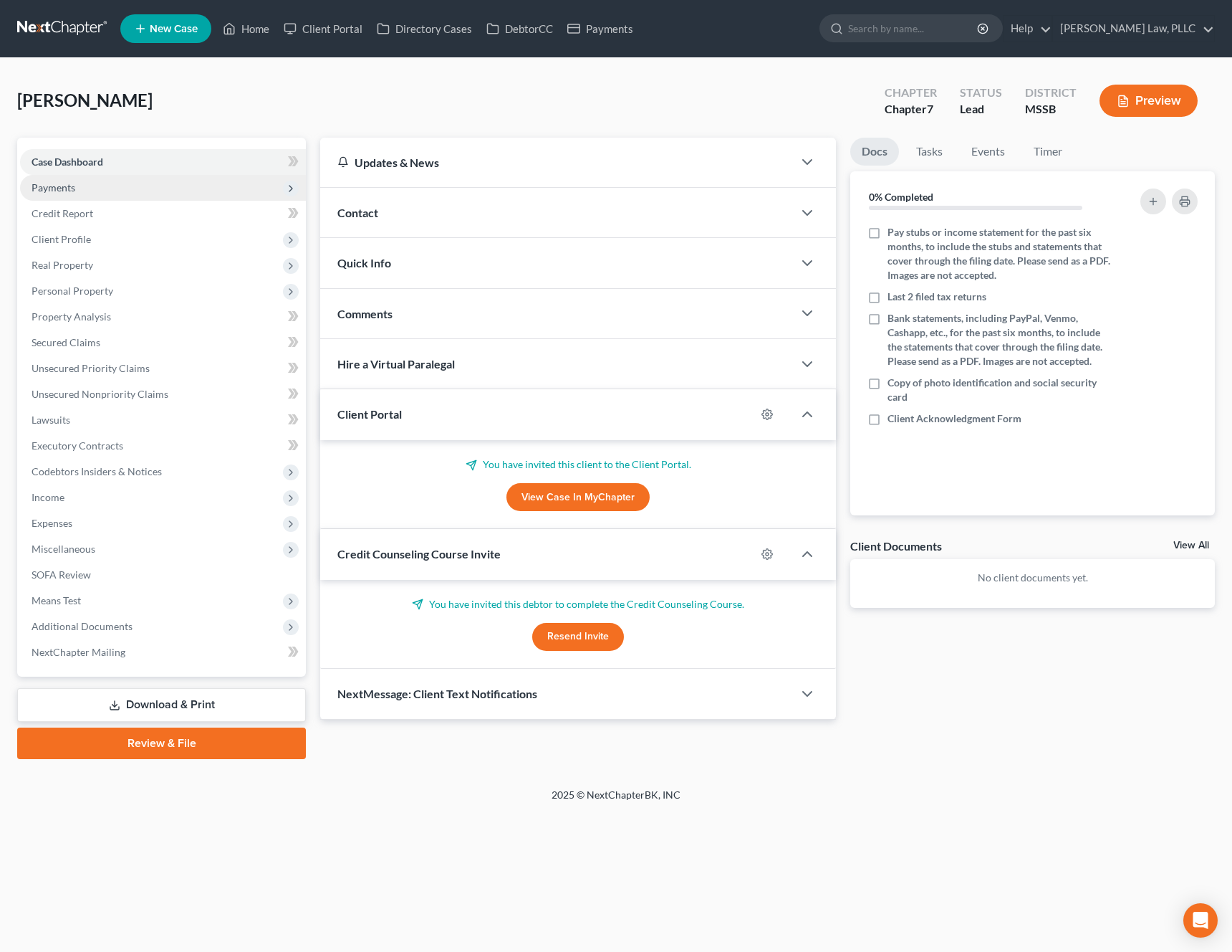
click at [124, 192] on span "Payments" at bounding box center [163, 188] width 286 height 26
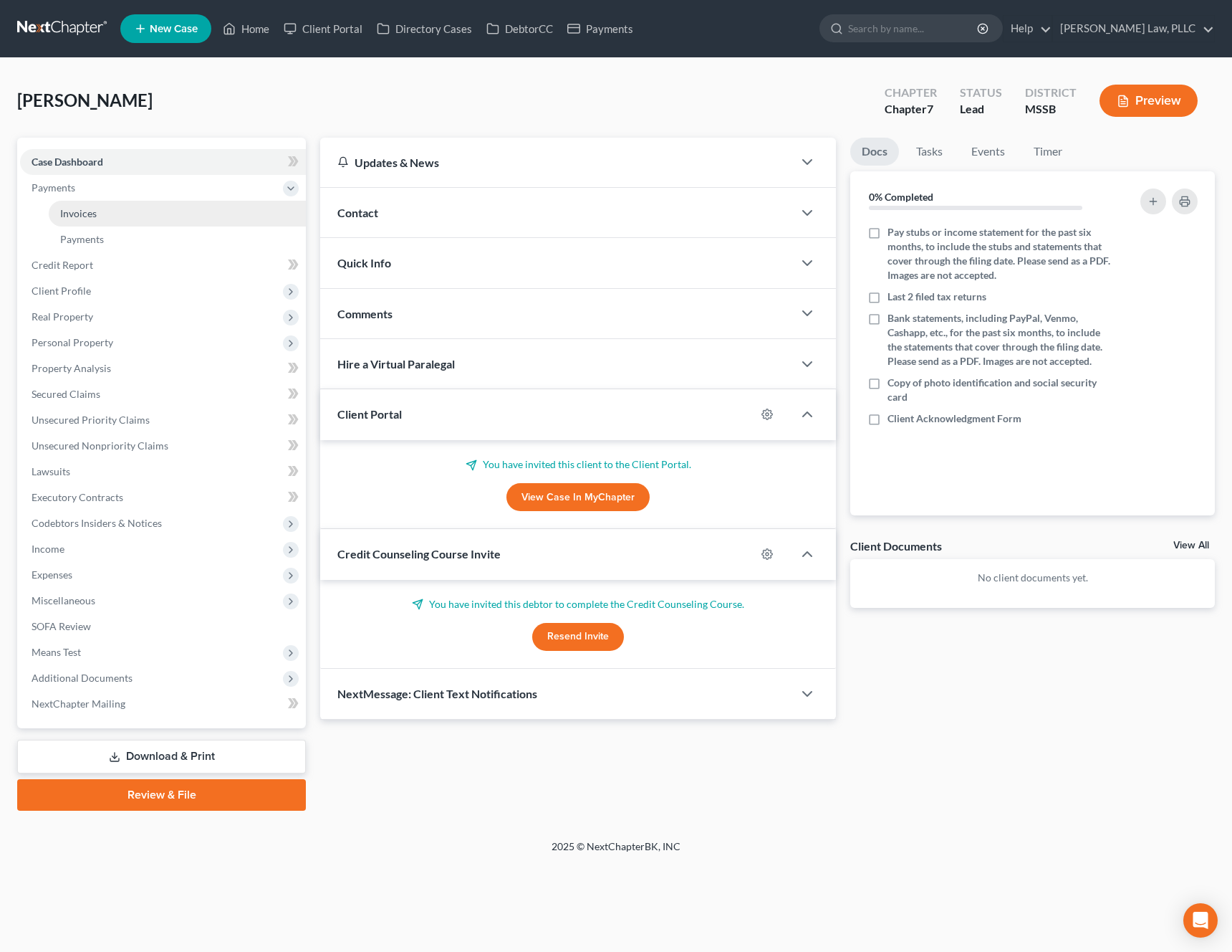
click at [103, 221] on link "Invoices" at bounding box center [177, 214] width 257 height 26
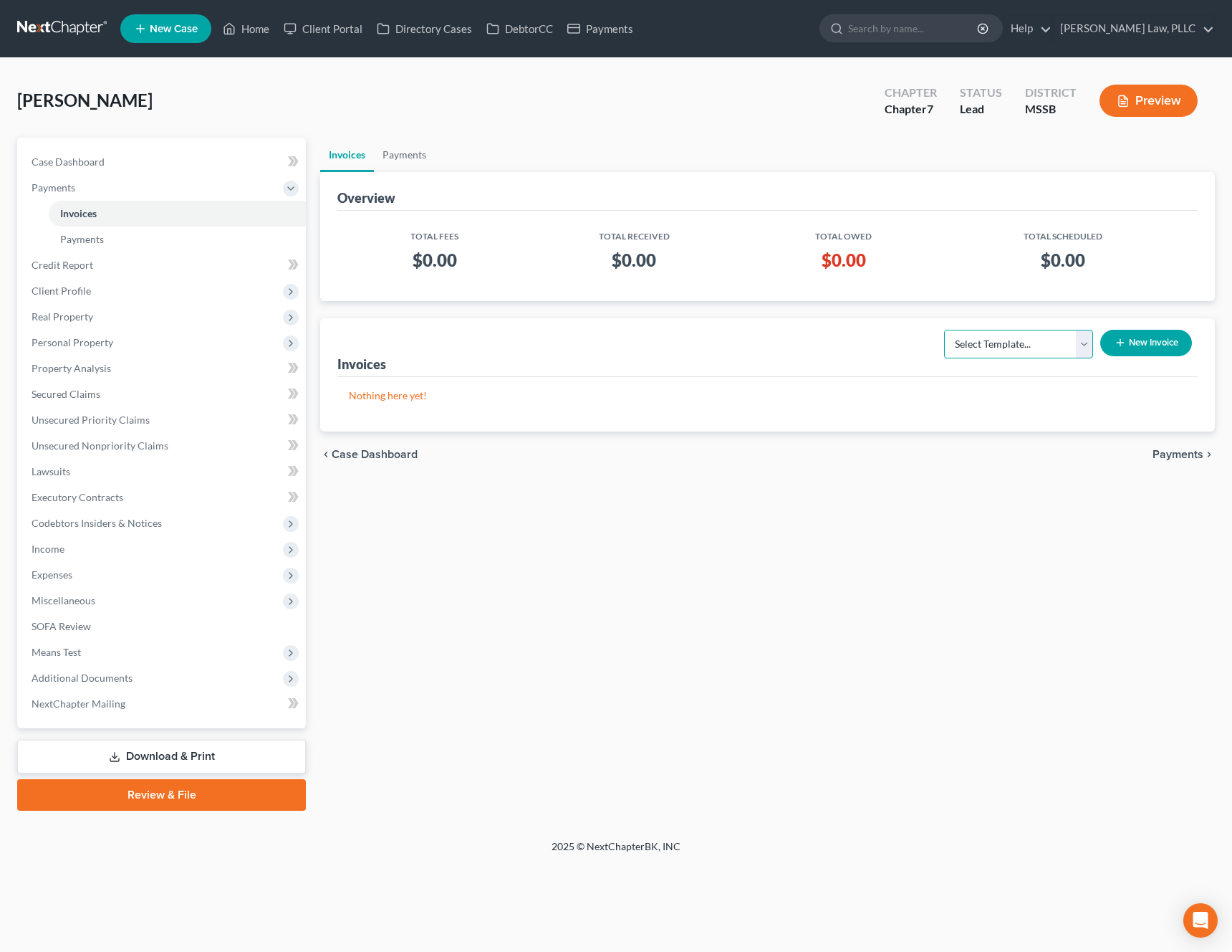
click at [1027, 344] on select "Select Template... Chapter 7 Below Median Chapter 7 Above Median Chapter 13" at bounding box center [1019, 343] width 149 height 28
select select "0"
click at [945, 329] on select "Select Template... Chapter 7 Below Median Chapter 7 Above Median Chapter 13" at bounding box center [1019, 343] width 149 height 28
click at [1147, 344] on button "New Invoice" at bounding box center [1146, 343] width 92 height 27
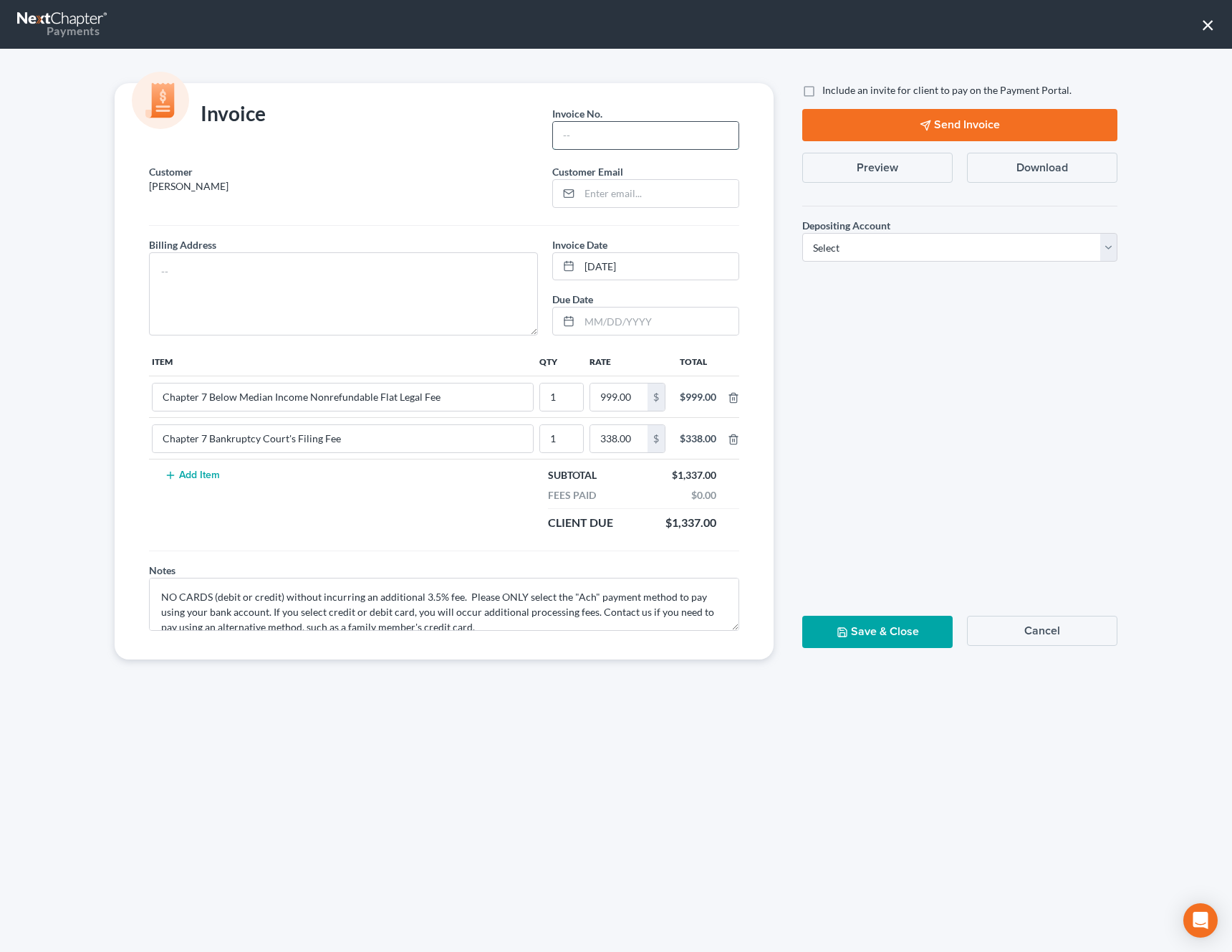
click at [610, 141] on input "text" at bounding box center [646, 135] width 186 height 28
type input "!"
type input "1"
click at [664, 192] on input "email" at bounding box center [659, 193] width 159 height 28
paste input "[EMAIL_ADDRESS][DOMAIN_NAME]"
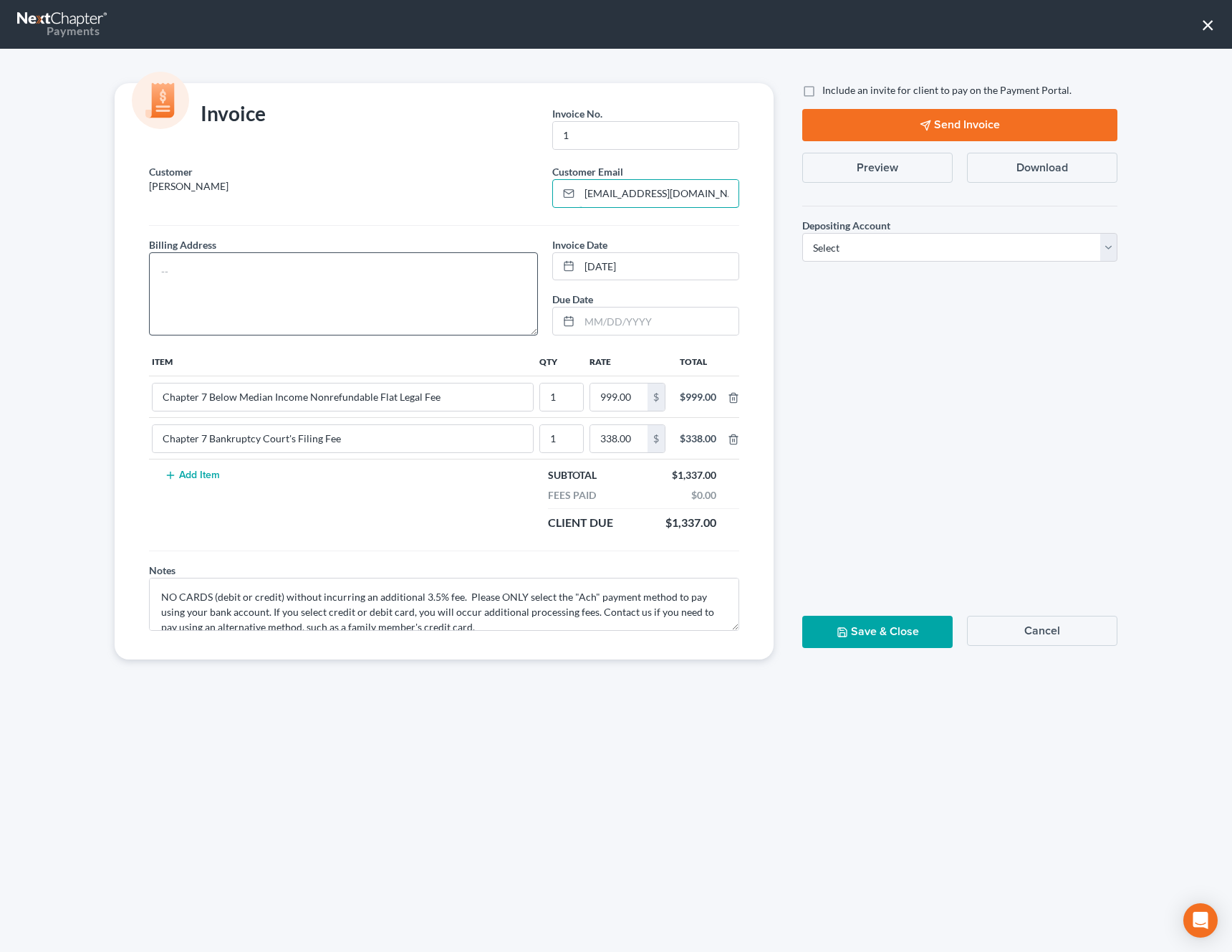
type input "[EMAIL_ADDRESS][DOMAIN_NAME]"
click at [449, 290] on textarea at bounding box center [343, 294] width 389 height 83
type textarea "[STREET_ADDRESS] [GEOGRAPHIC_DATA], MS 39110"
click at [823, 90] on label "Include an invite for client to pay on the Payment Portal." at bounding box center [947, 90] width 249 height 14
click at [828, 90] on input "Include an invite for client to pay on the Payment Portal." at bounding box center [833, 87] width 9 height 9
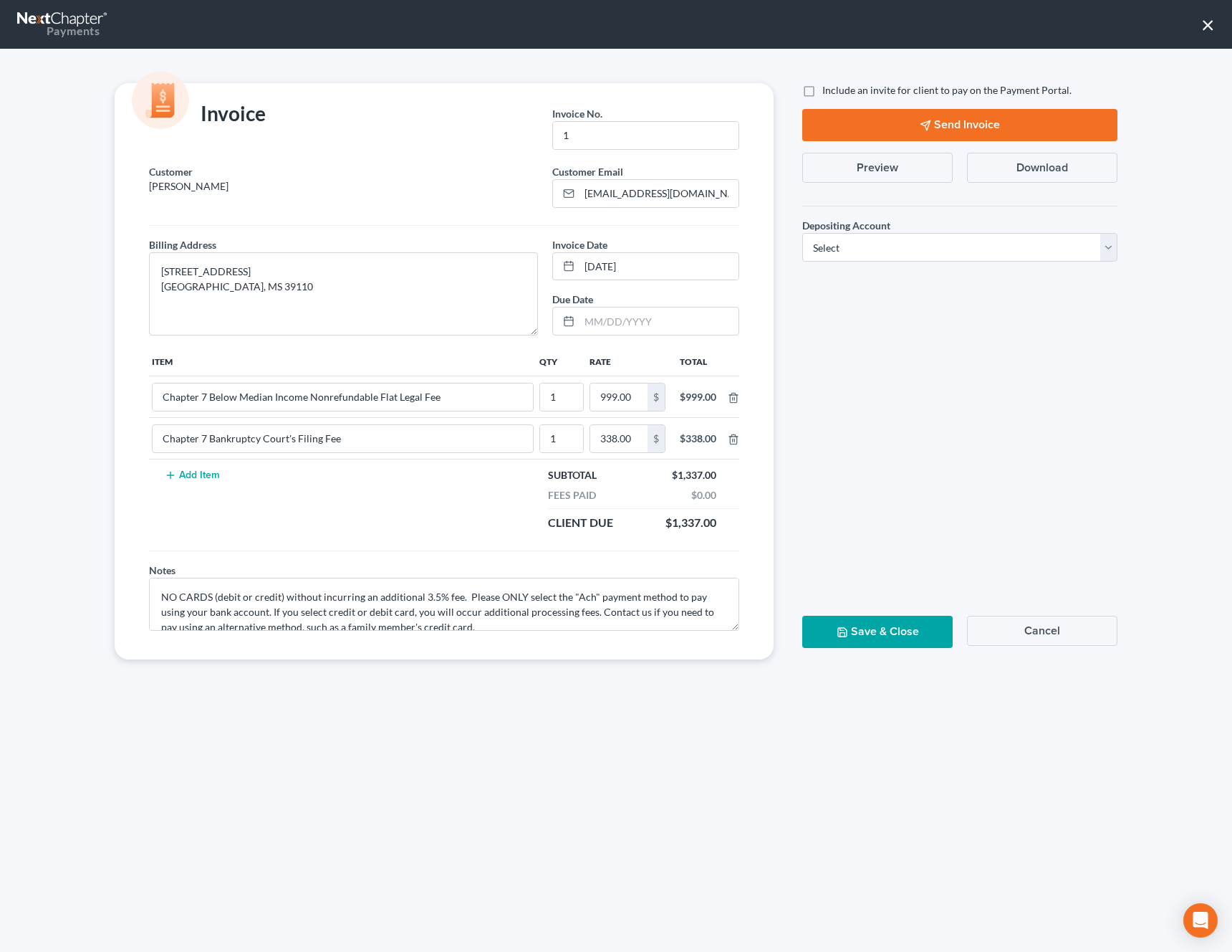
checkbox input "true"
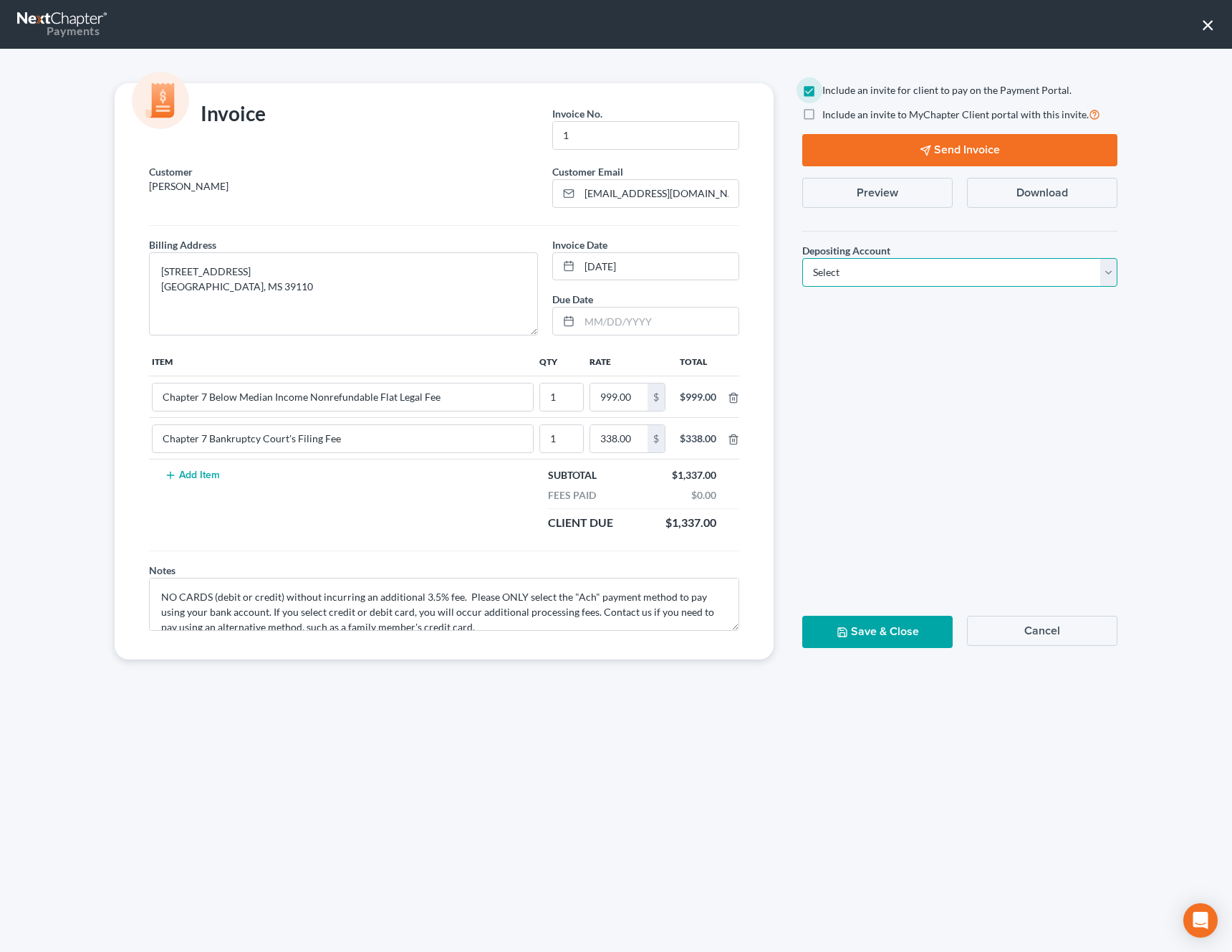
click at [877, 282] on select "Select Operation Trust" at bounding box center [960, 272] width 315 height 28
select select "0"
click at [802, 258] on select "Select Operation Trust" at bounding box center [960, 272] width 315 height 28
click at [934, 153] on button "Send Invoice" at bounding box center [960, 150] width 315 height 32
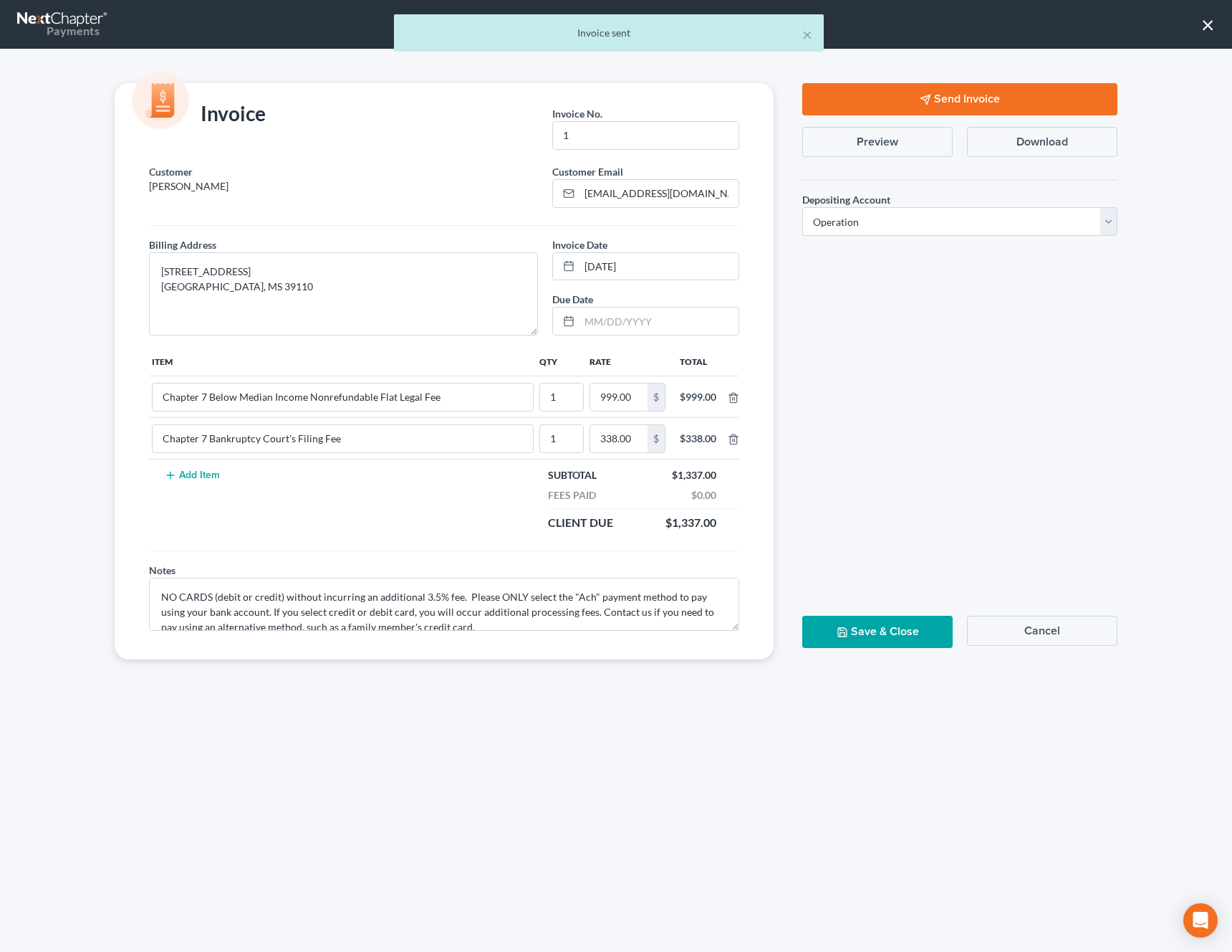
click at [886, 630] on button "Save & Close" at bounding box center [877, 632] width 150 height 32
